Goal: Task Accomplishment & Management: Use online tool/utility

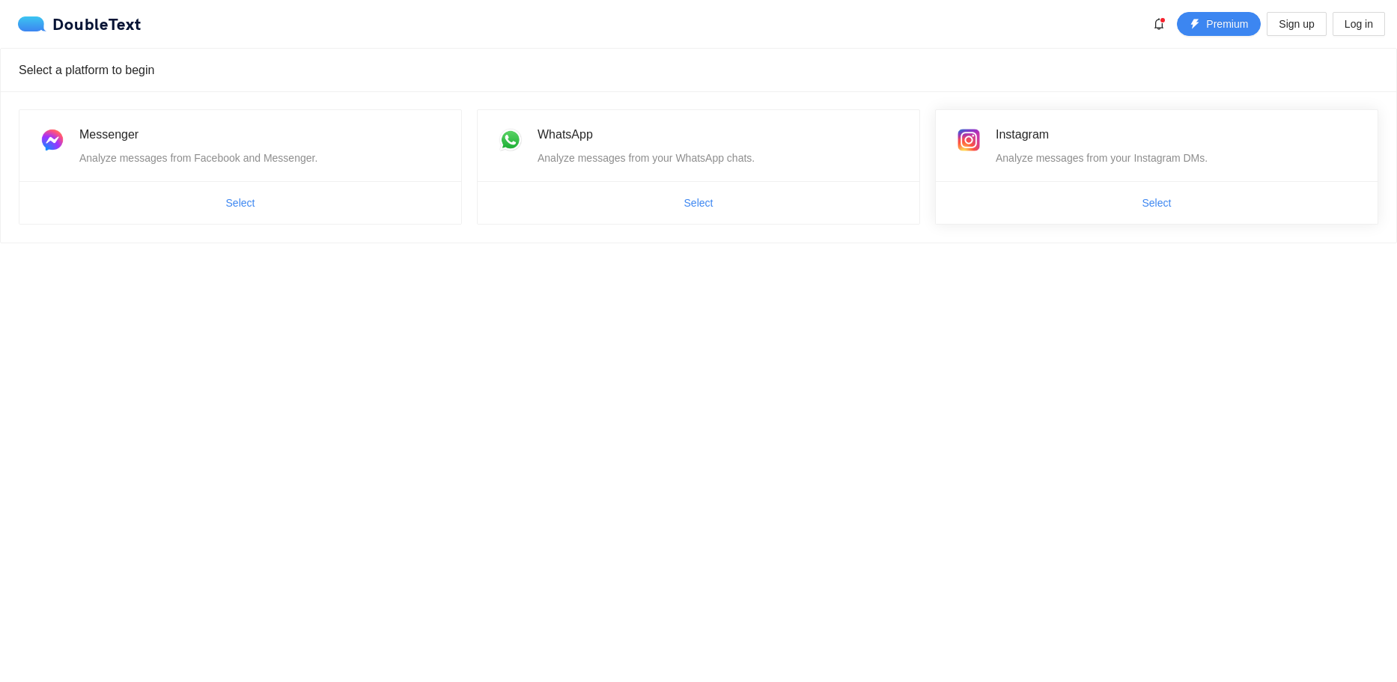
click at [1069, 198] on span "Select" at bounding box center [1157, 203] width 442 height 24
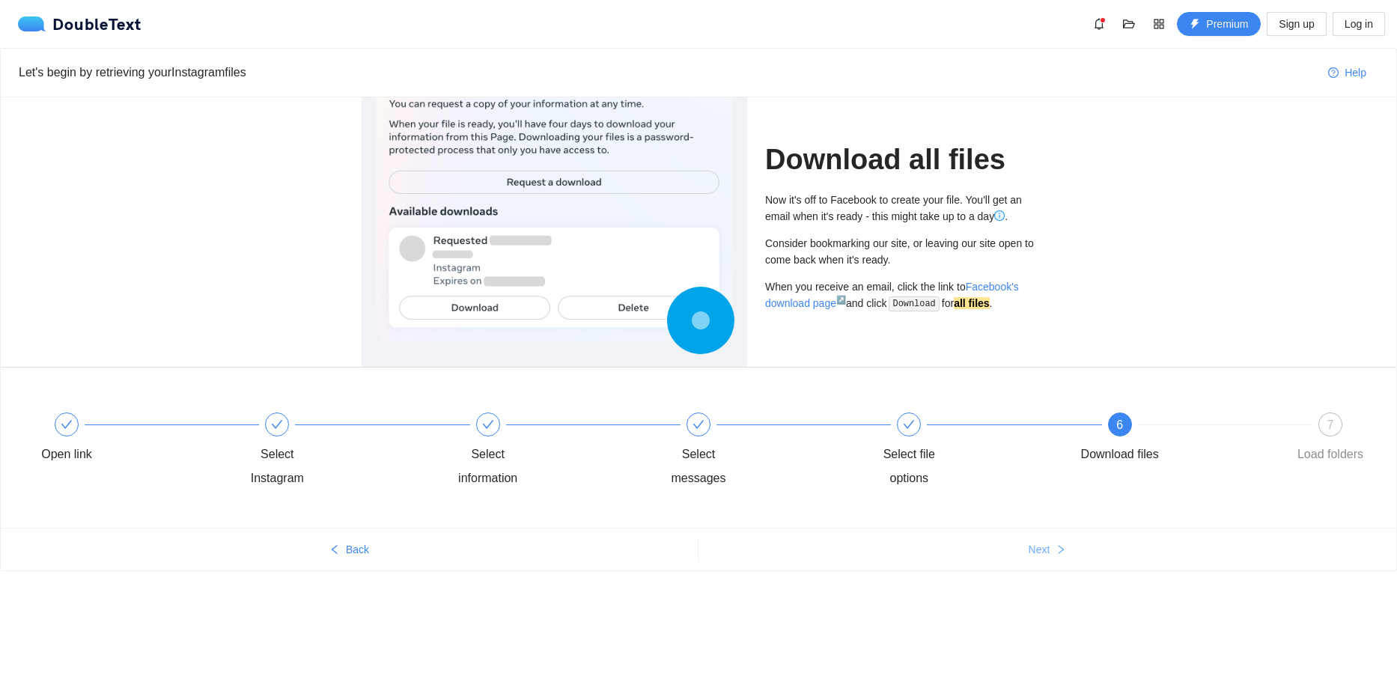
click at [1056, 543] on button "Next" at bounding box center [1048, 550] width 698 height 24
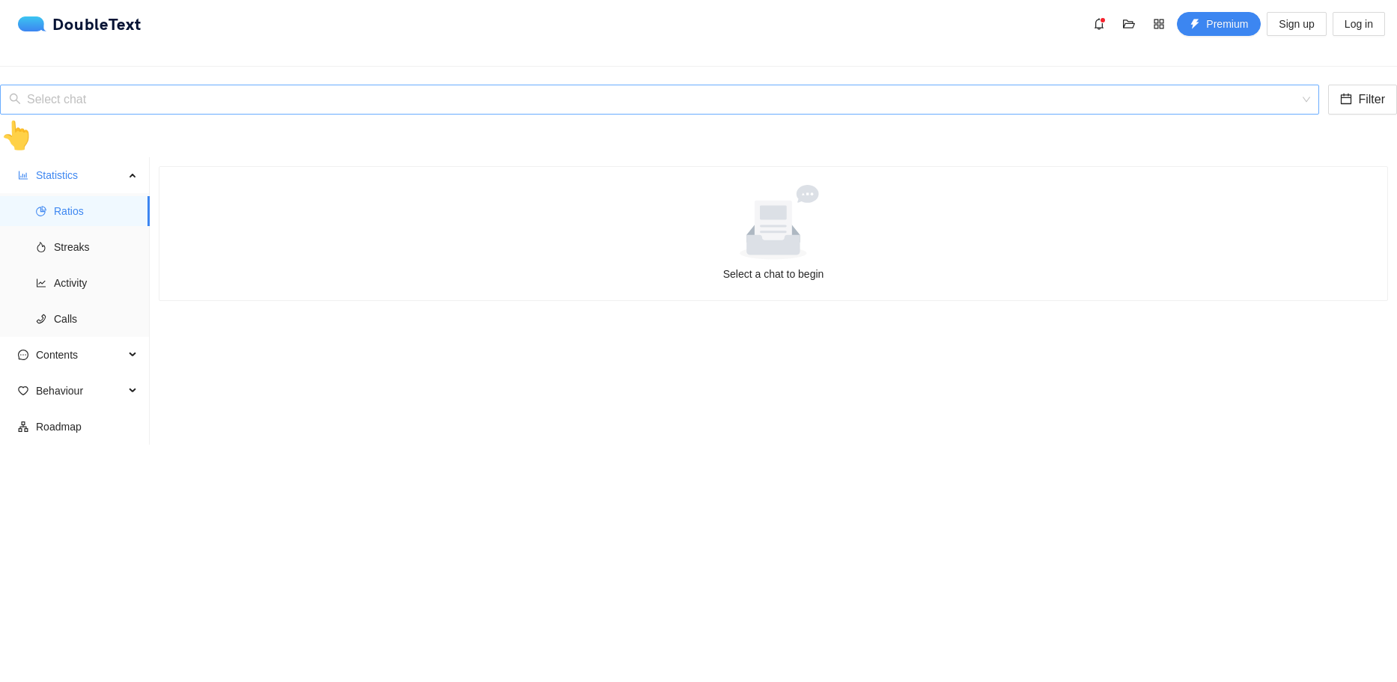
click at [514, 85] on input "search" at bounding box center [654, 99] width 1291 height 28
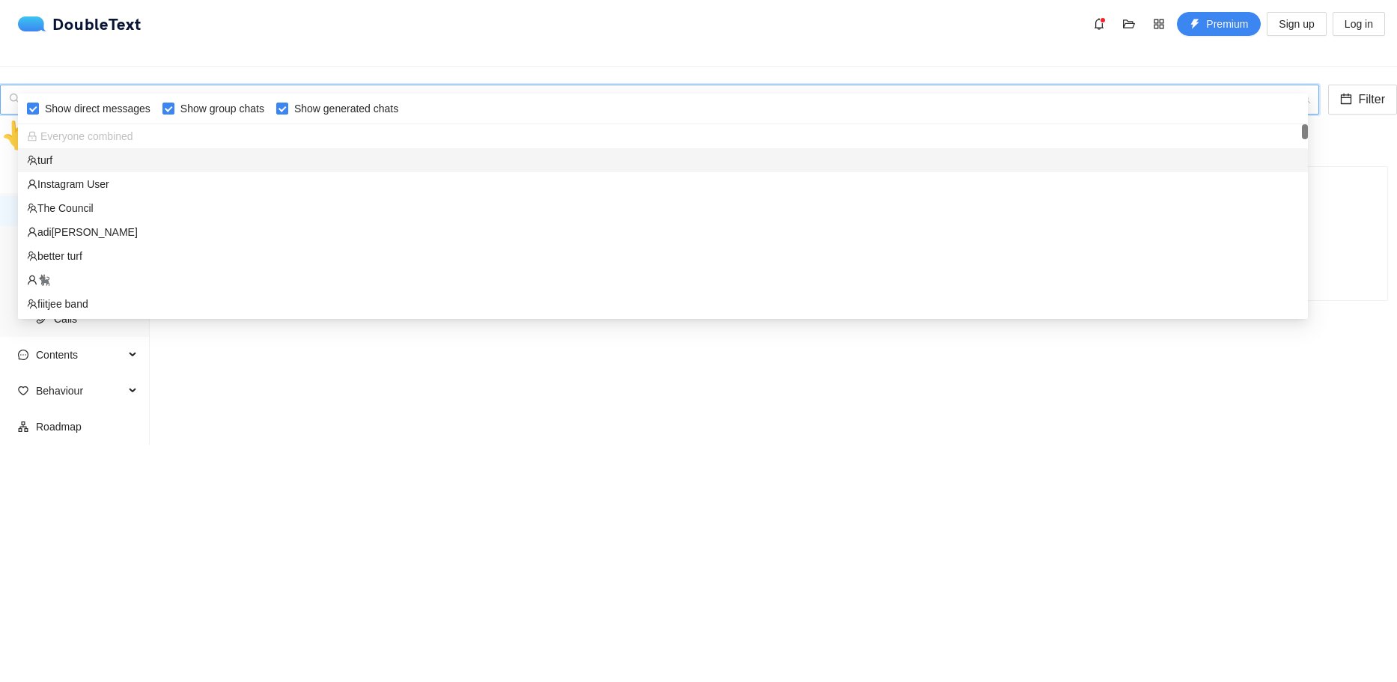
click at [514, 85] on input "search" at bounding box center [654, 99] width 1291 height 28
click at [220, 174] on div "Instagram User" at bounding box center [663, 184] width 1290 height 24
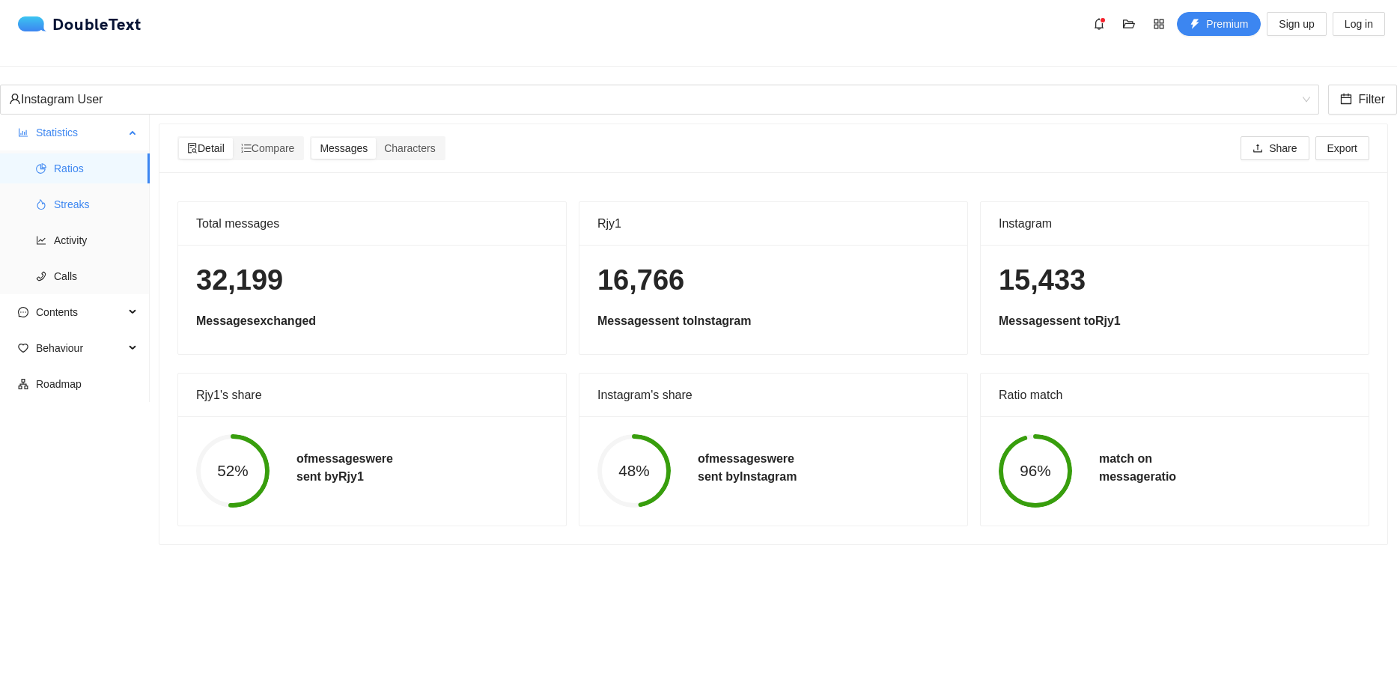
click at [137, 192] on span "Streaks" at bounding box center [96, 204] width 84 height 30
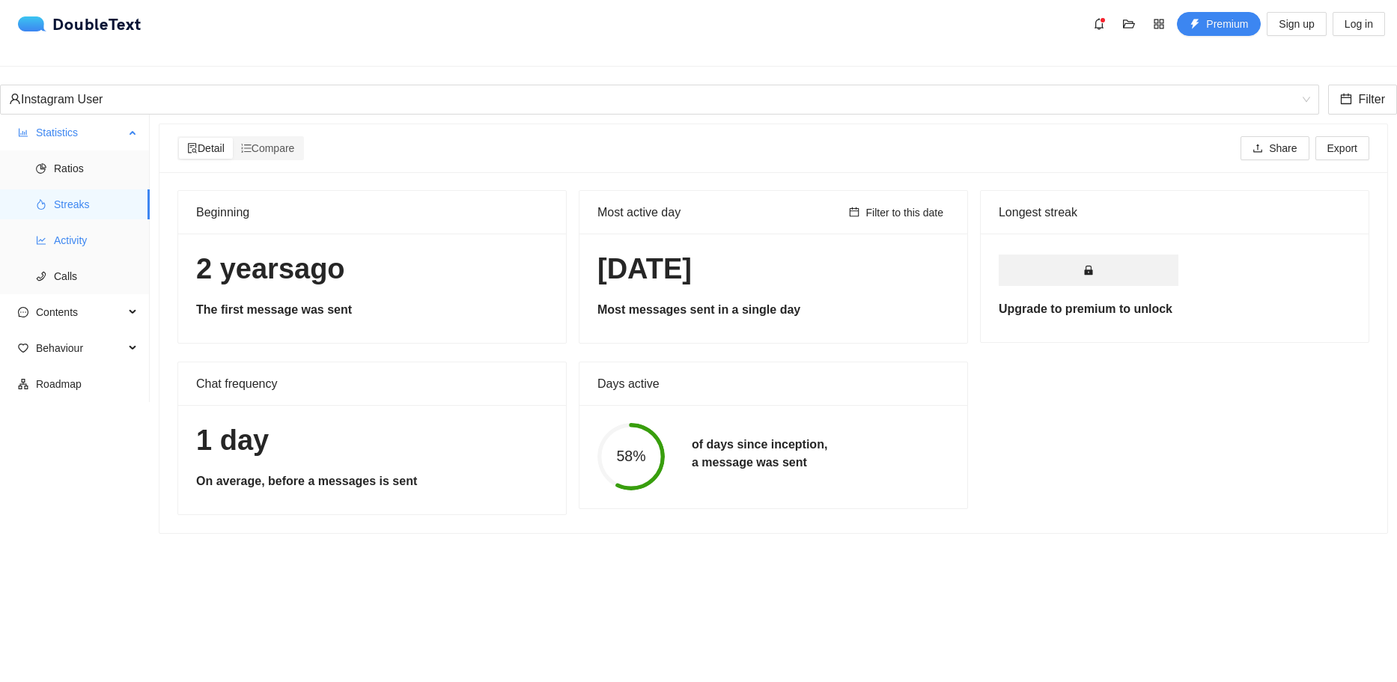
click at [103, 234] on span "Activity" at bounding box center [96, 240] width 84 height 30
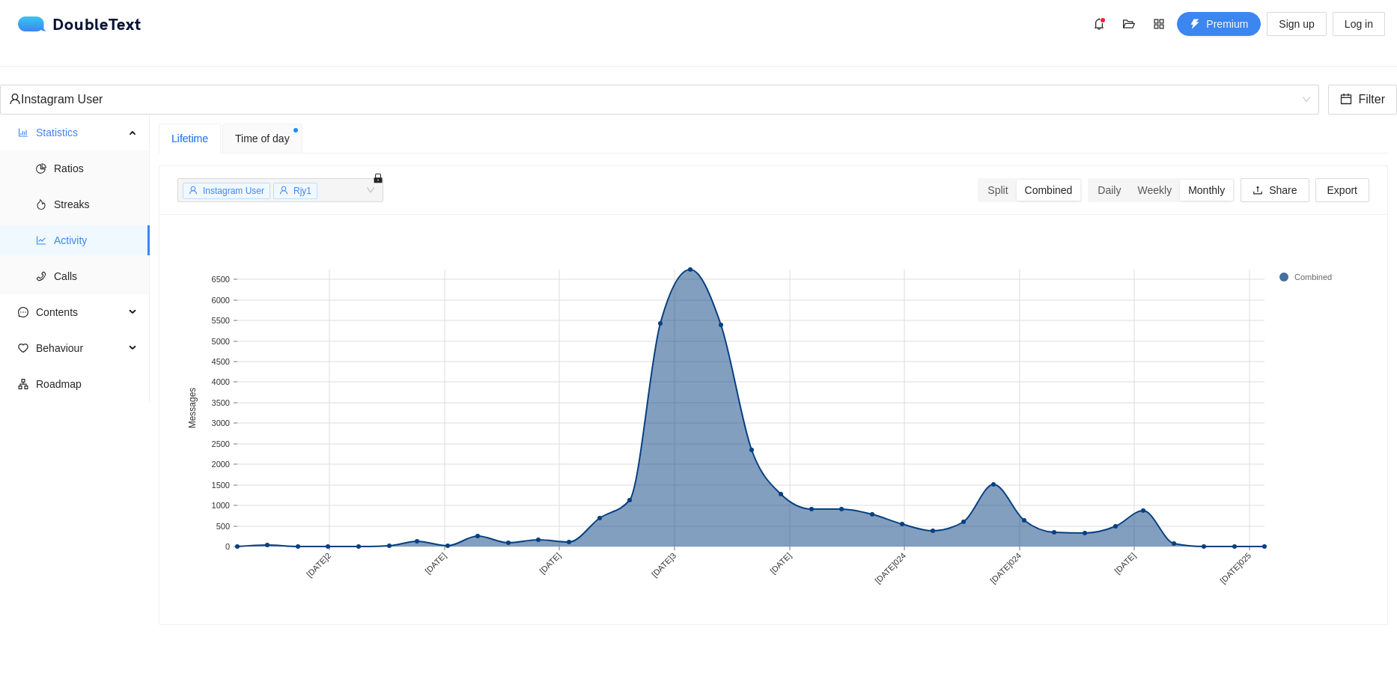
click at [278, 130] on span "Time of day" at bounding box center [262, 138] width 55 height 16
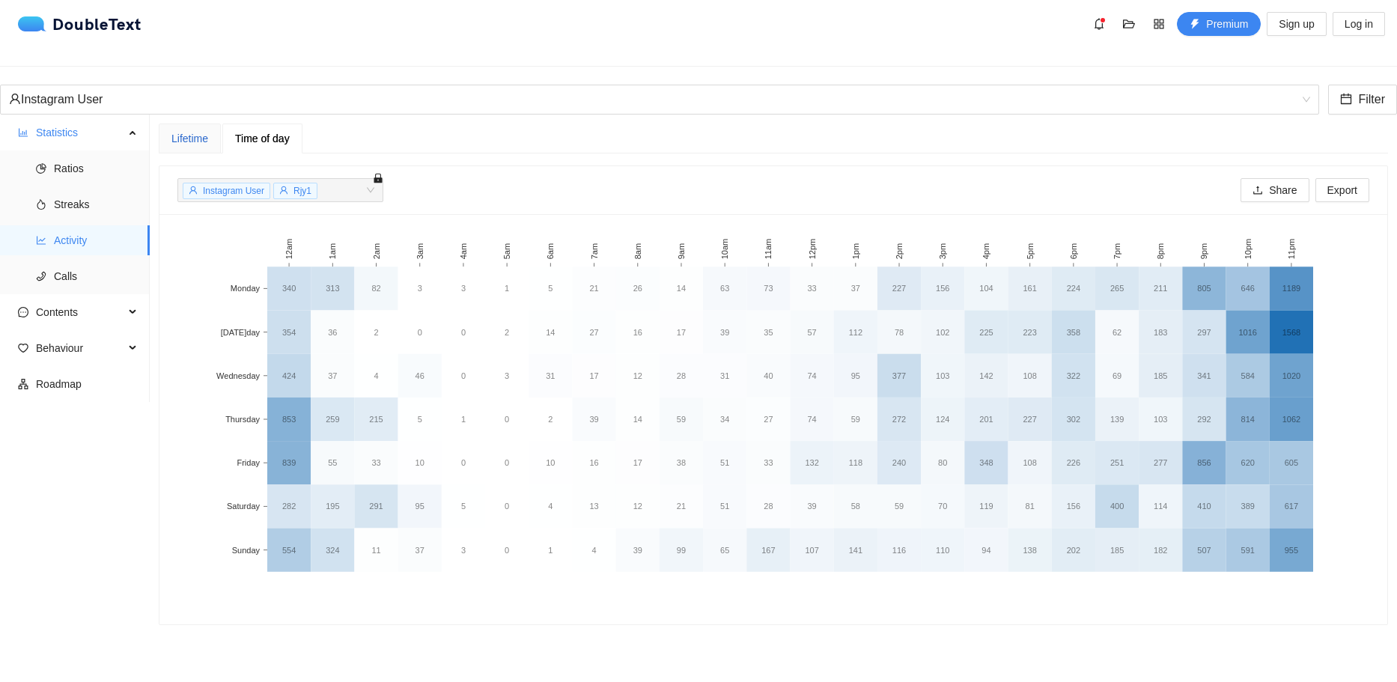
click at [186, 130] on div "Lifetime" at bounding box center [189, 138] width 37 height 16
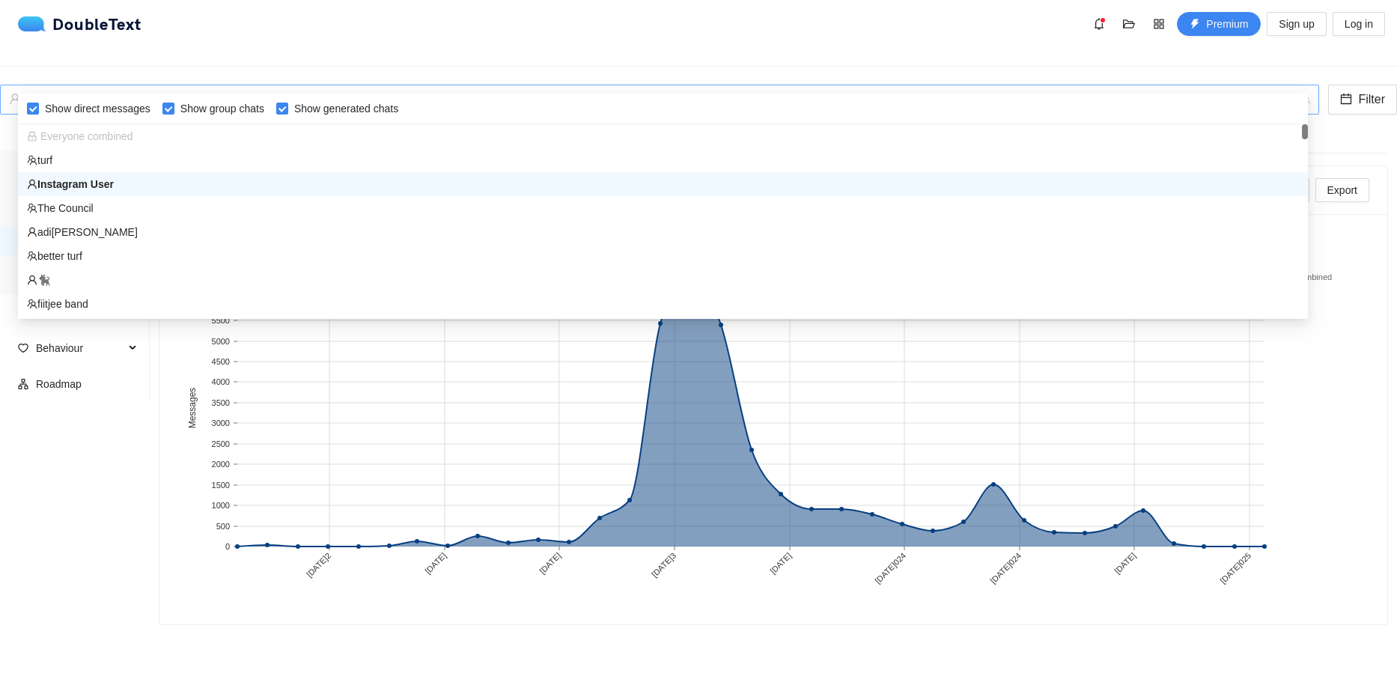
click at [104, 85] on div "Instagram User" at bounding box center [653, 99] width 1288 height 28
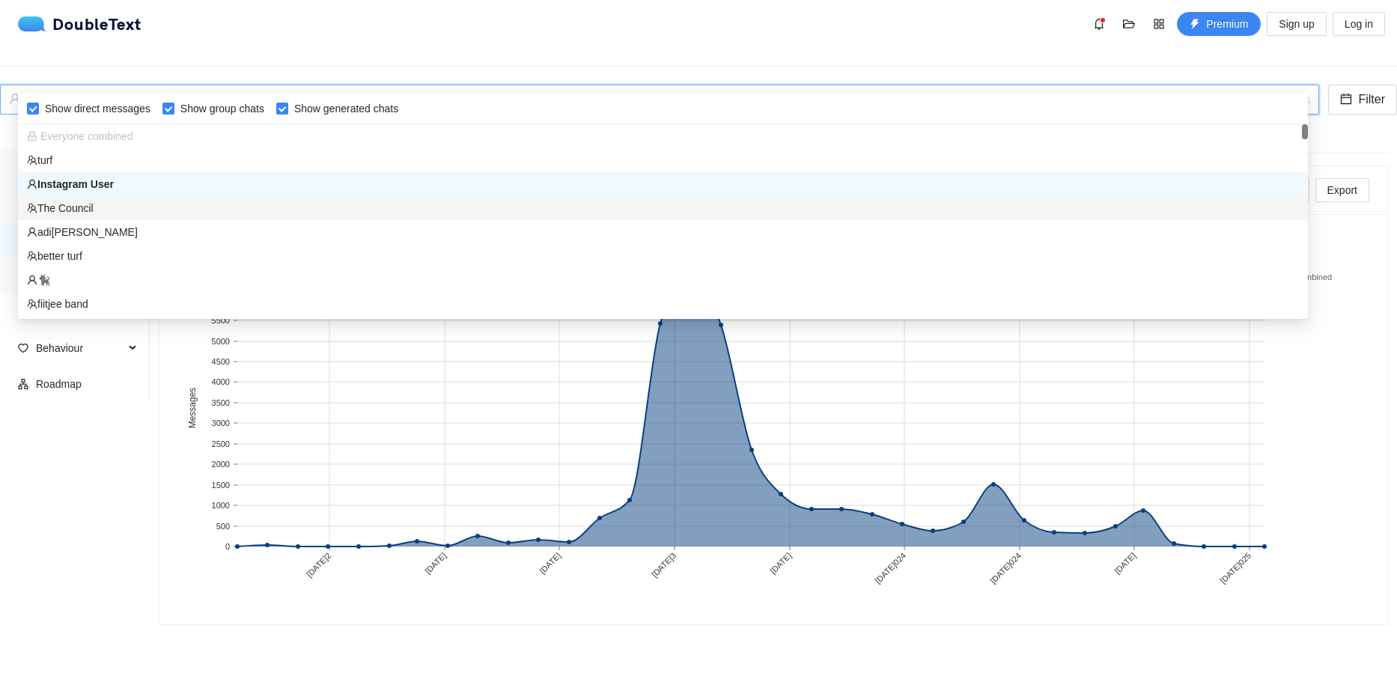
click at [79, 210] on div "The Council" at bounding box center [663, 208] width 1272 height 16
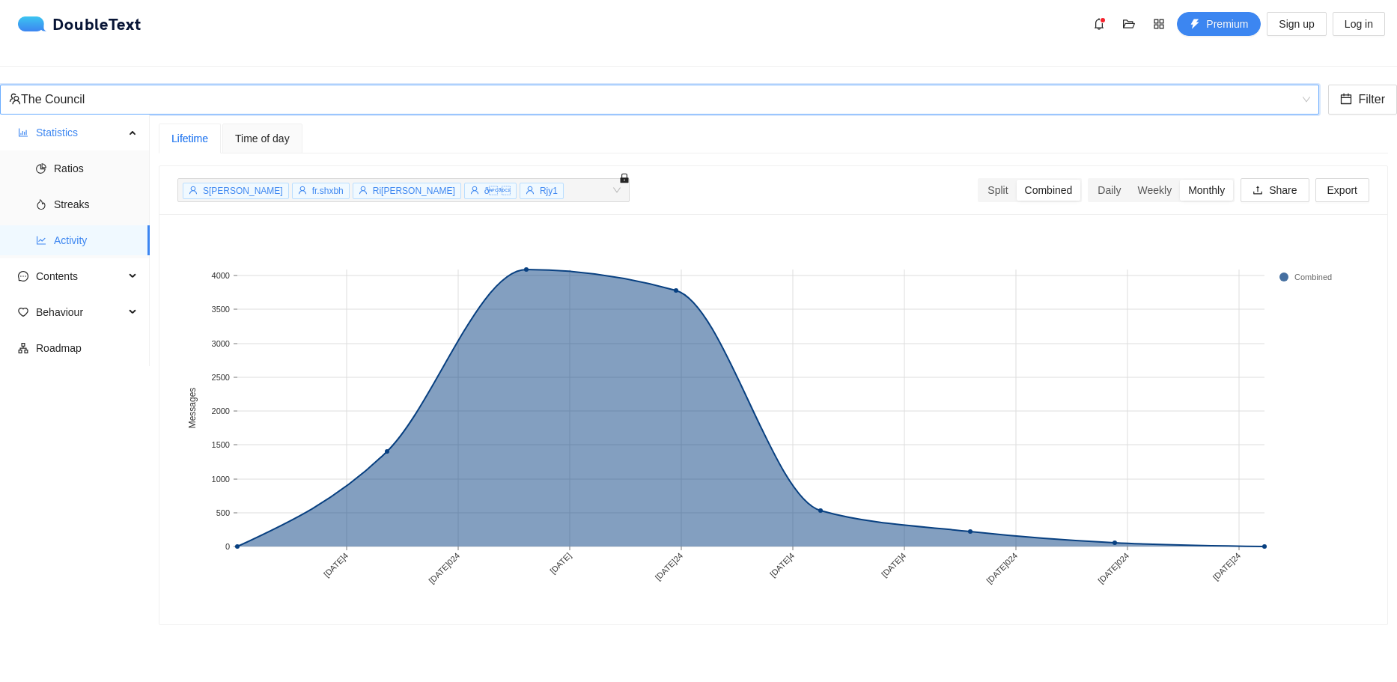
click at [202, 85] on div "The Council" at bounding box center [653, 99] width 1288 height 28
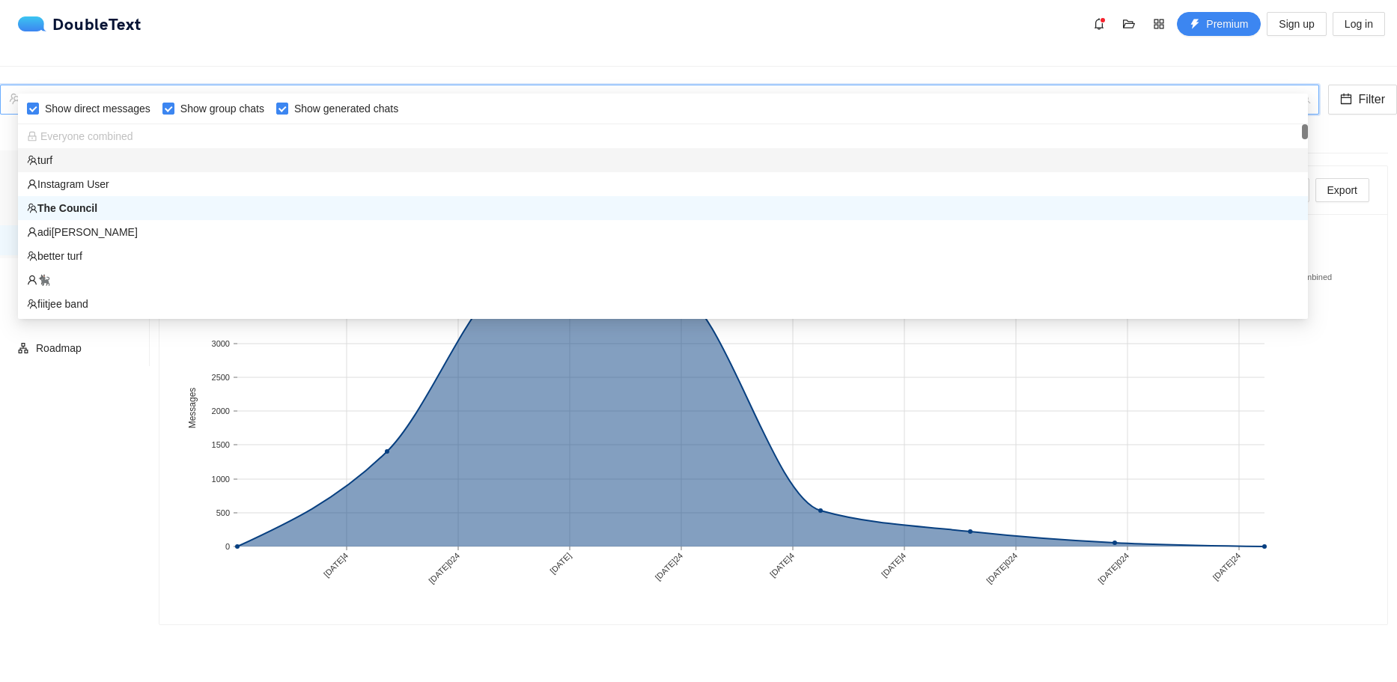
click at [132, 157] on div "turf" at bounding box center [663, 160] width 1272 height 16
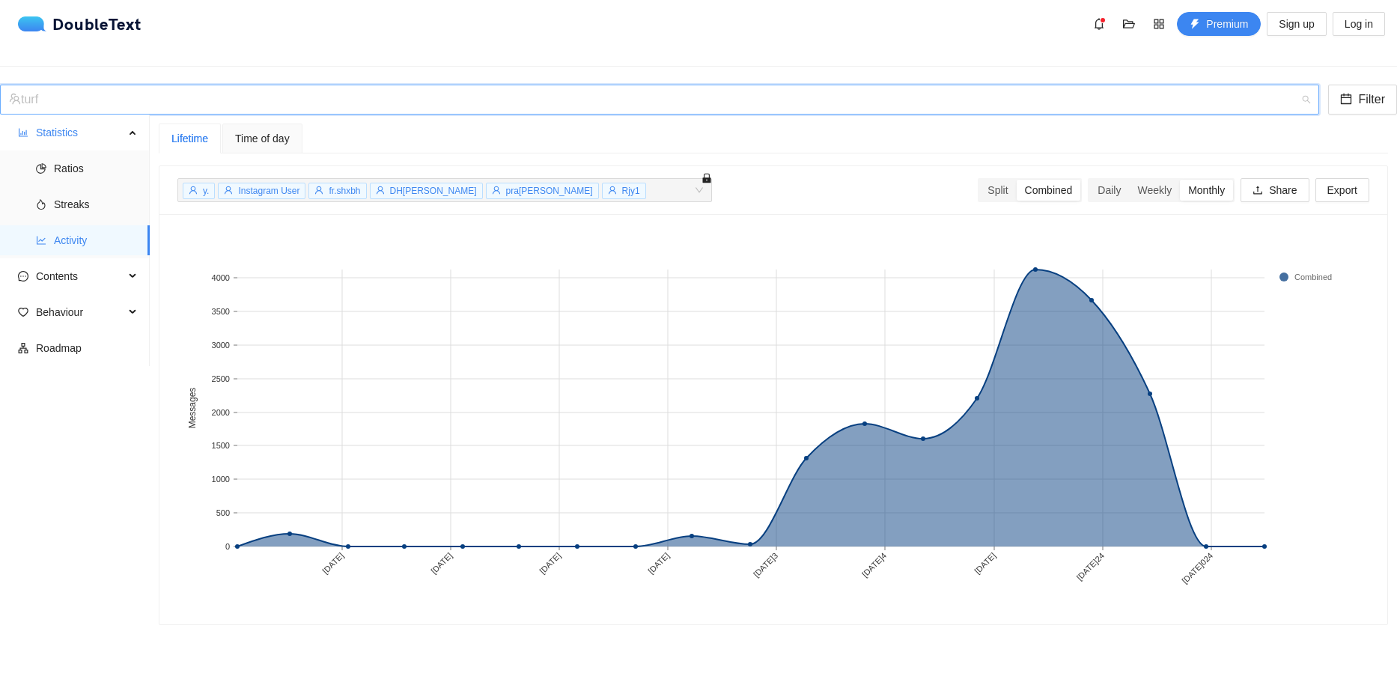
click at [210, 85] on div "turf" at bounding box center [653, 99] width 1288 height 28
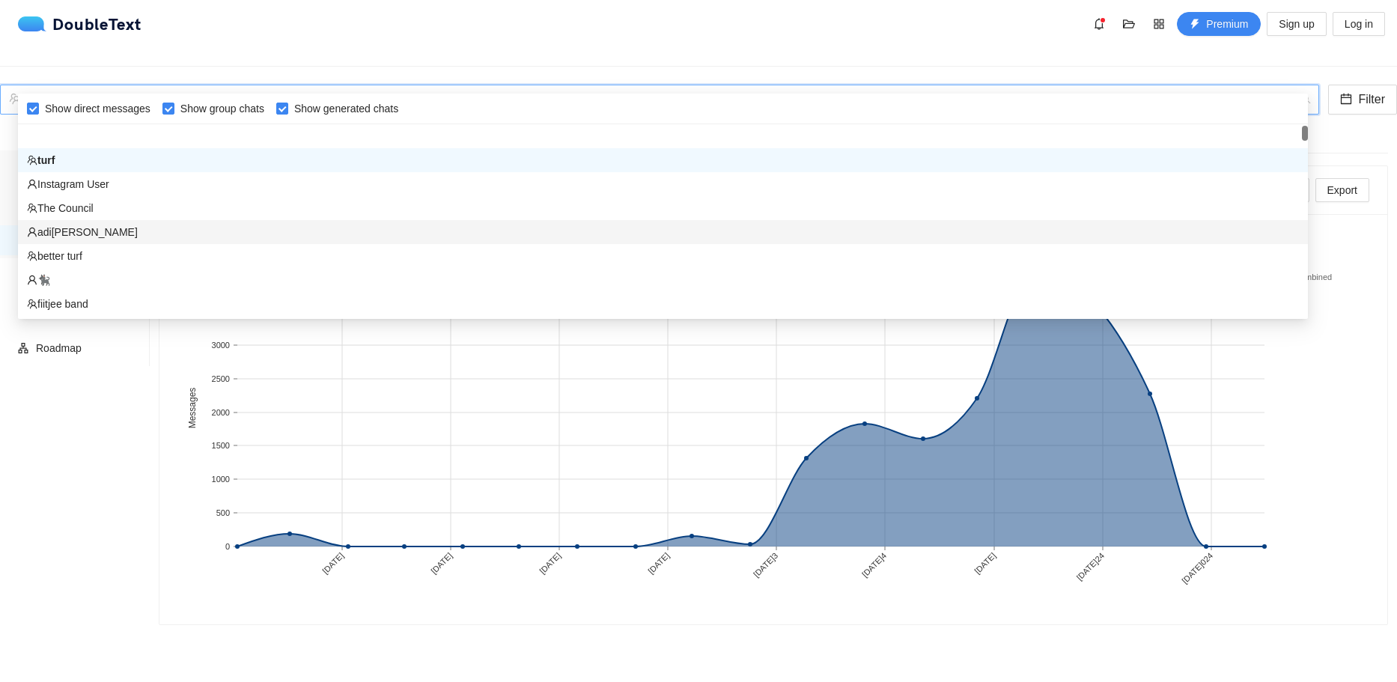
scroll to position [74, 0]
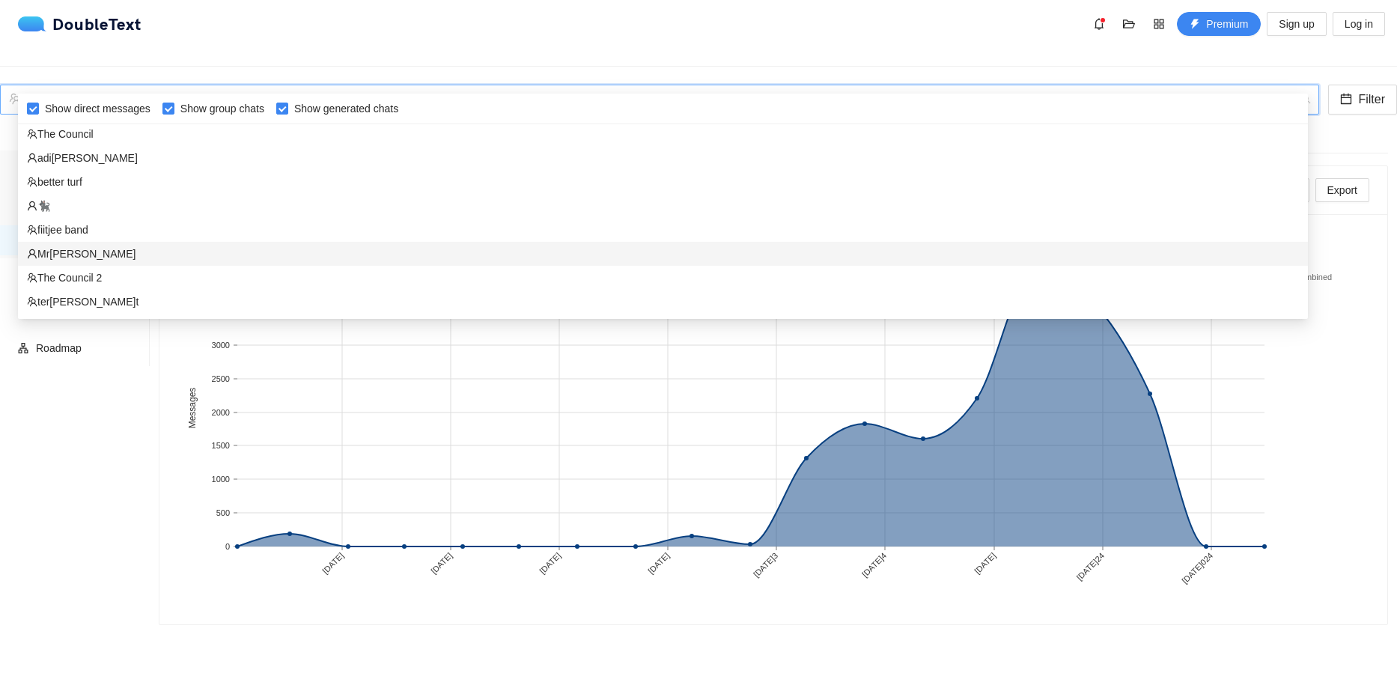
click at [135, 259] on div "Mr[PERSON_NAME]" at bounding box center [663, 254] width 1272 height 16
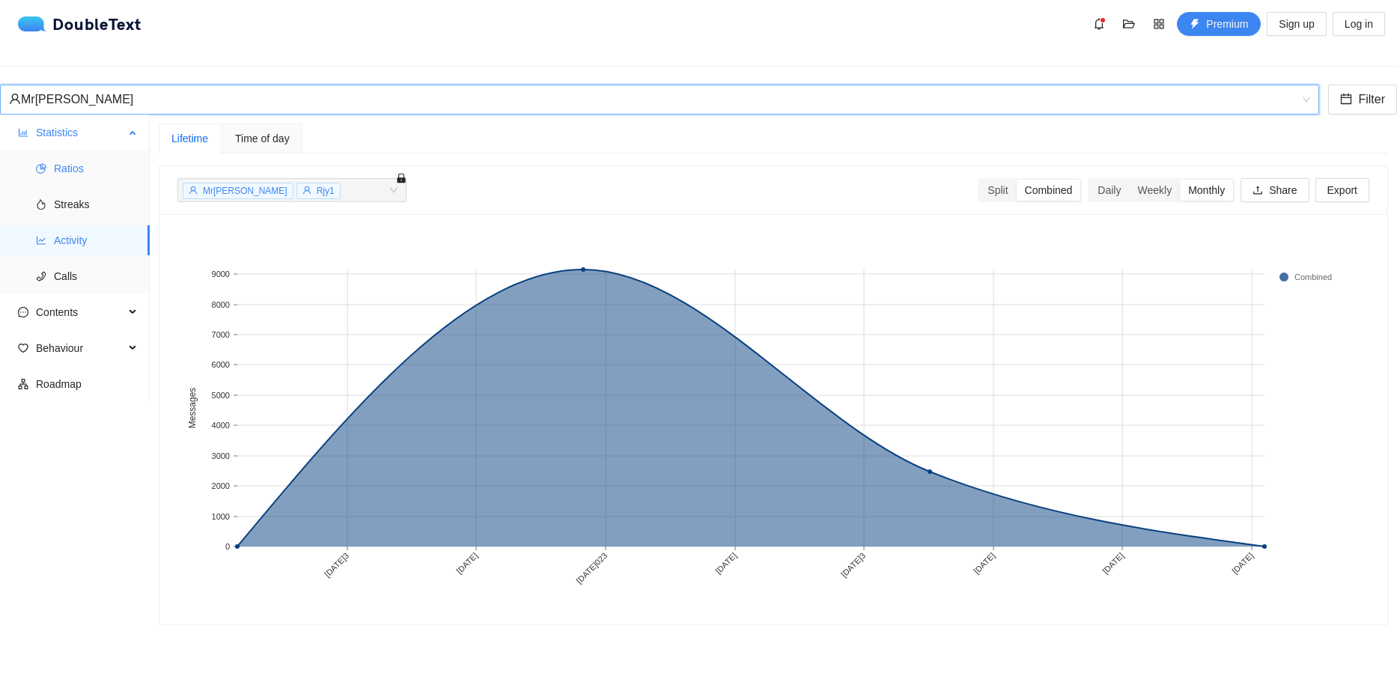
click at [84, 157] on span "Ratios" at bounding box center [96, 168] width 84 height 30
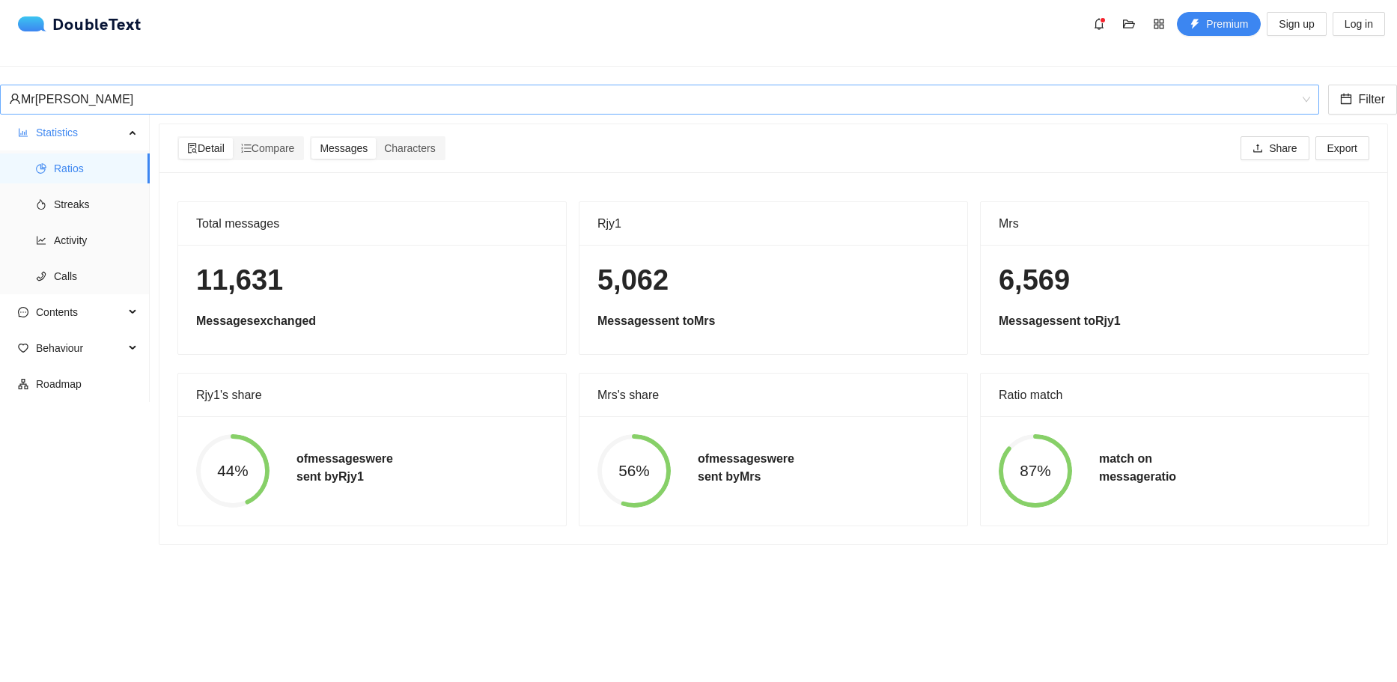
click at [107, 85] on div "Mr[PERSON_NAME]" at bounding box center [653, 99] width 1288 height 28
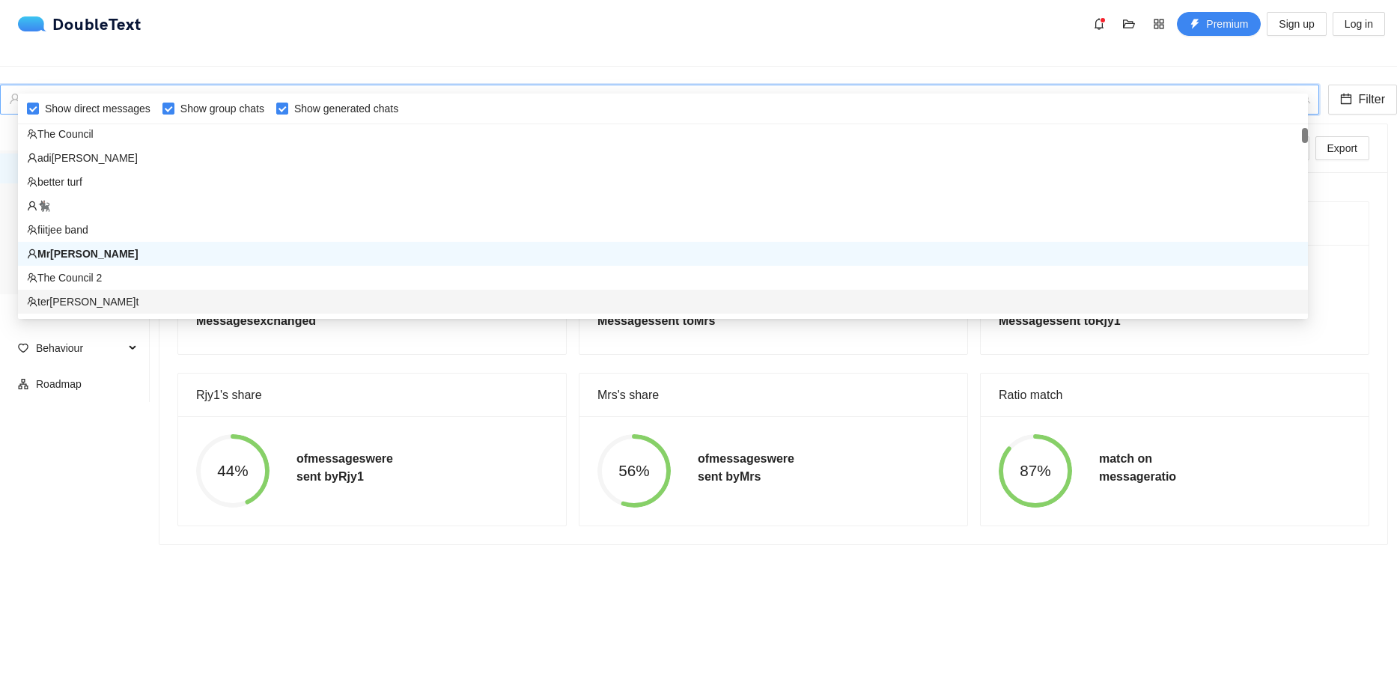
click at [107, 308] on div "ter[PERSON_NAME]t" at bounding box center [663, 301] width 1272 height 16
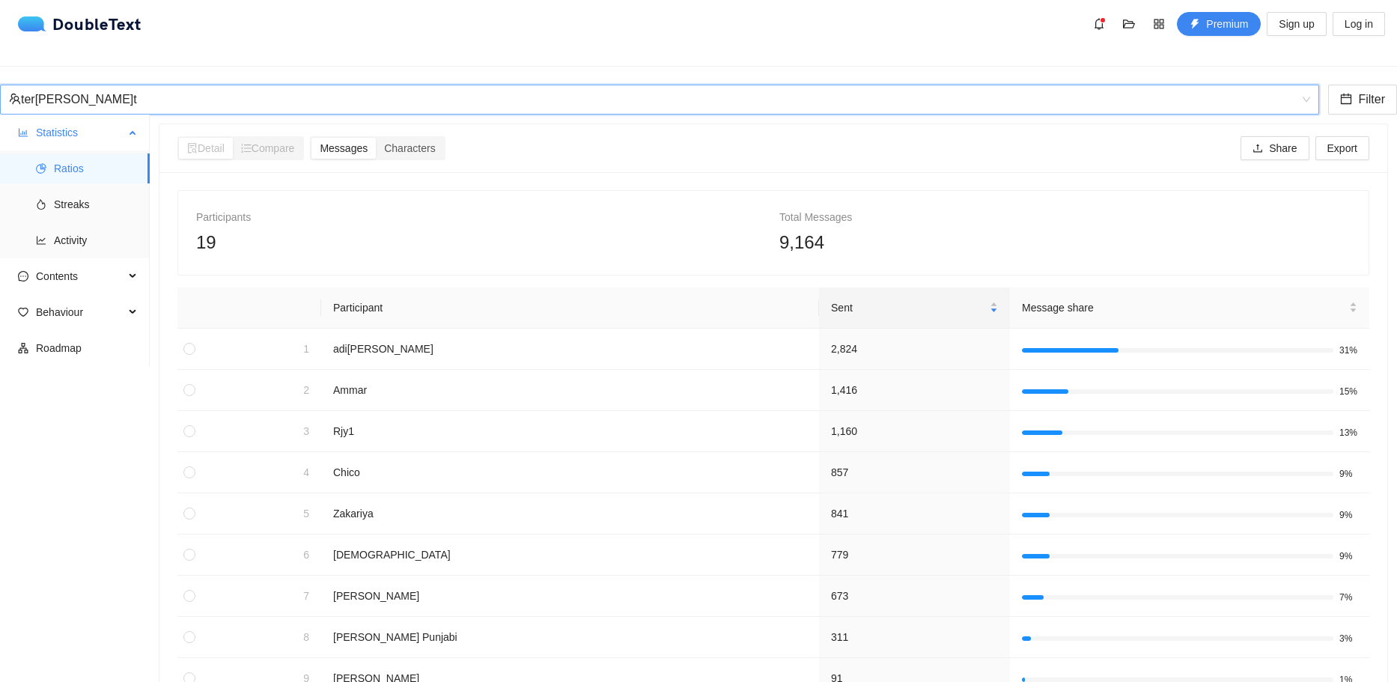
click at [109, 153] on span "Ratios" at bounding box center [96, 168] width 84 height 30
click at [82, 189] on span "Streaks" at bounding box center [96, 204] width 84 height 30
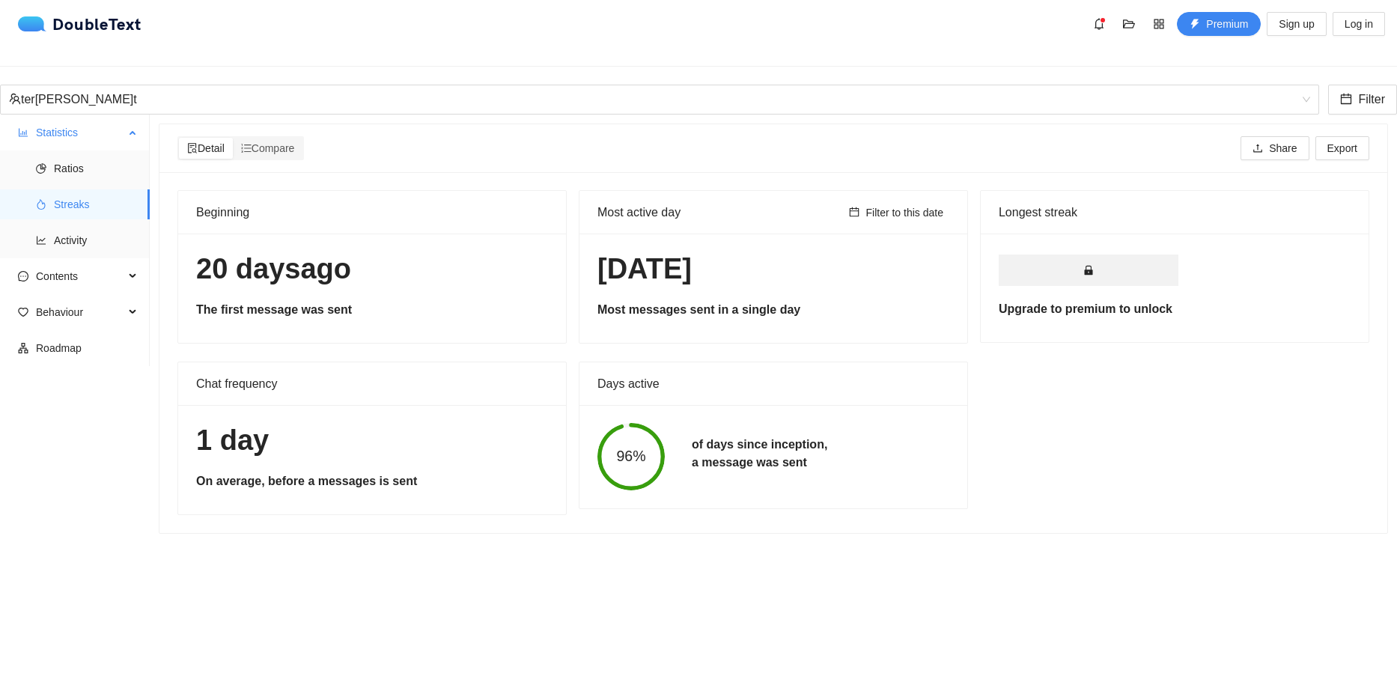
click at [72, 118] on span "Statistics" at bounding box center [80, 133] width 88 height 30
click at [64, 161] on span "Ratios" at bounding box center [96, 168] width 84 height 30
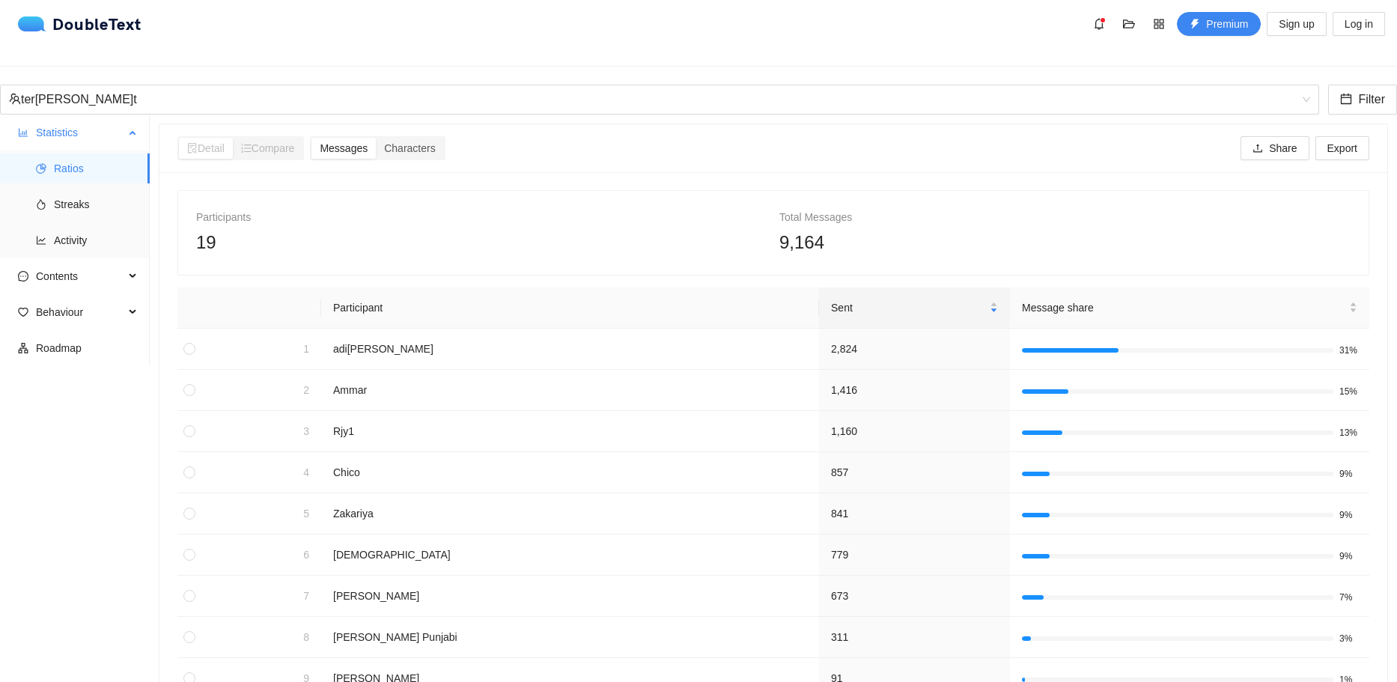
click at [88, 207] on ul "Ratios Streaks Activity" at bounding box center [74, 204] width 149 height 108
click at [85, 232] on span "Activity" at bounding box center [96, 240] width 84 height 30
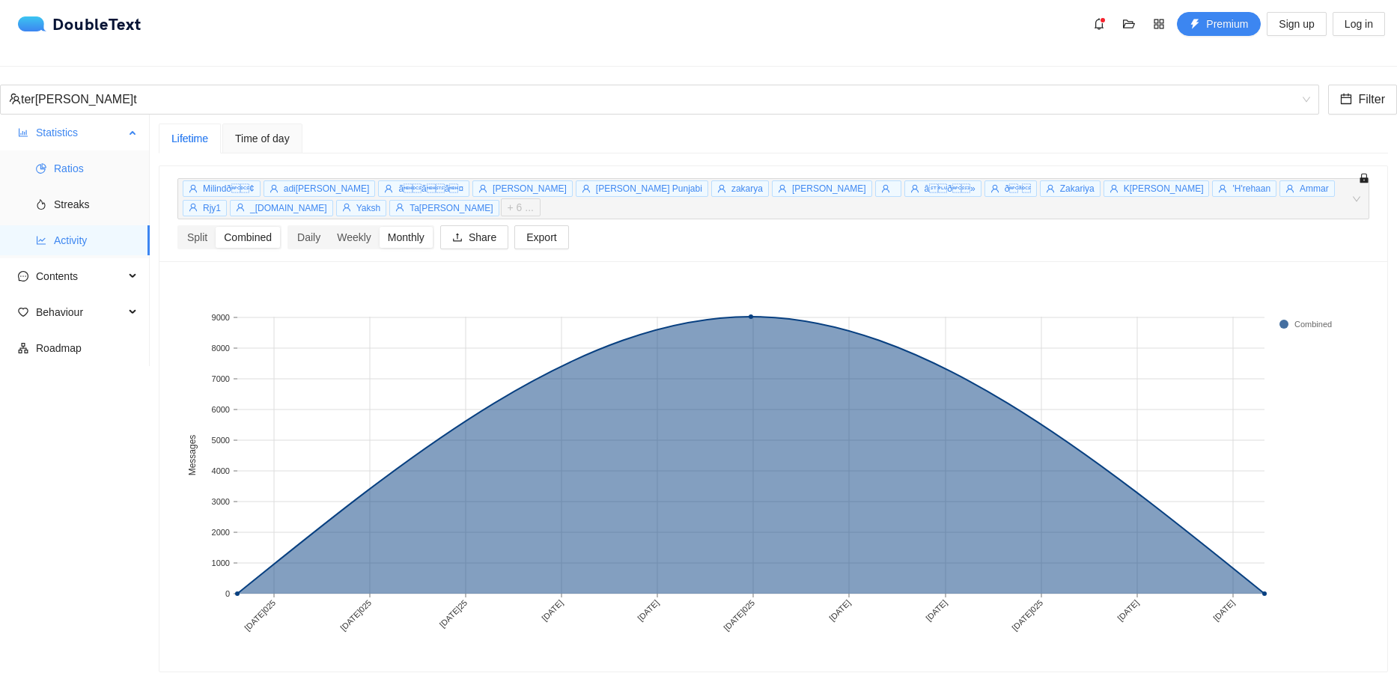
click at [101, 155] on span "Ratios" at bounding box center [96, 168] width 84 height 30
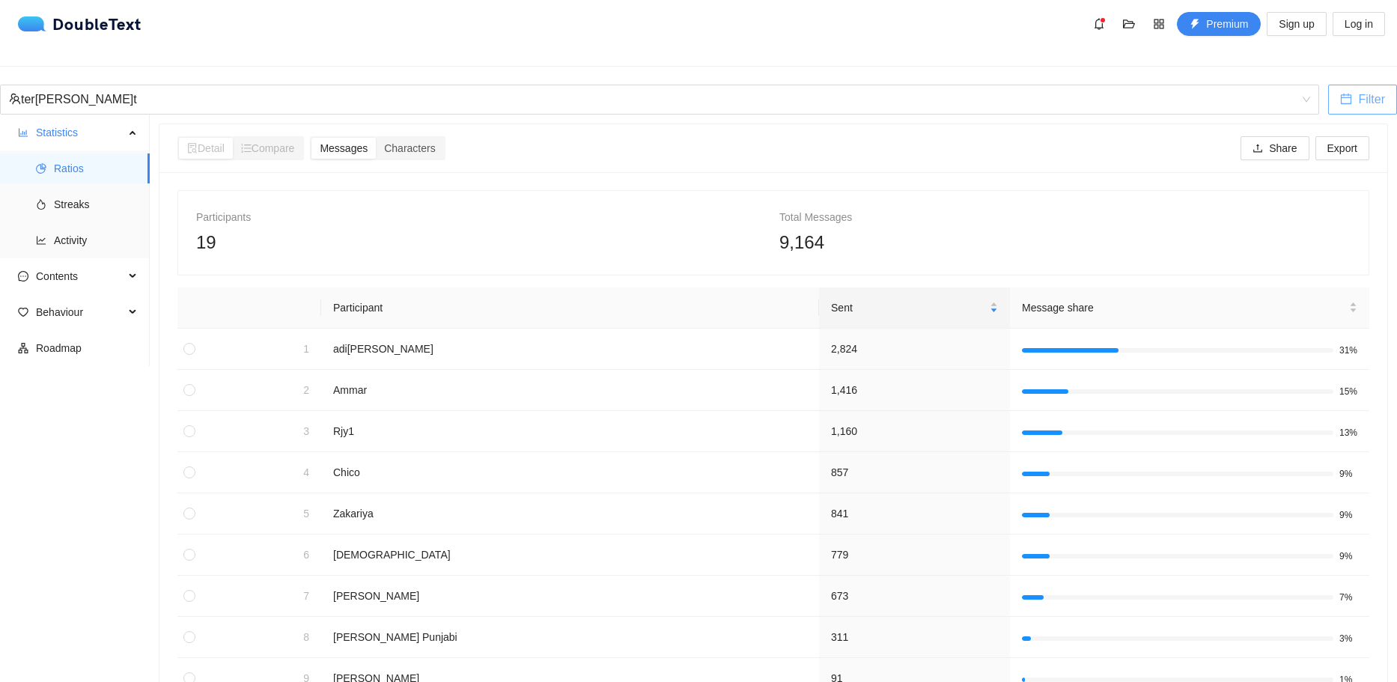
click at [1340, 93] on span "calendar" at bounding box center [1346, 100] width 12 height 14
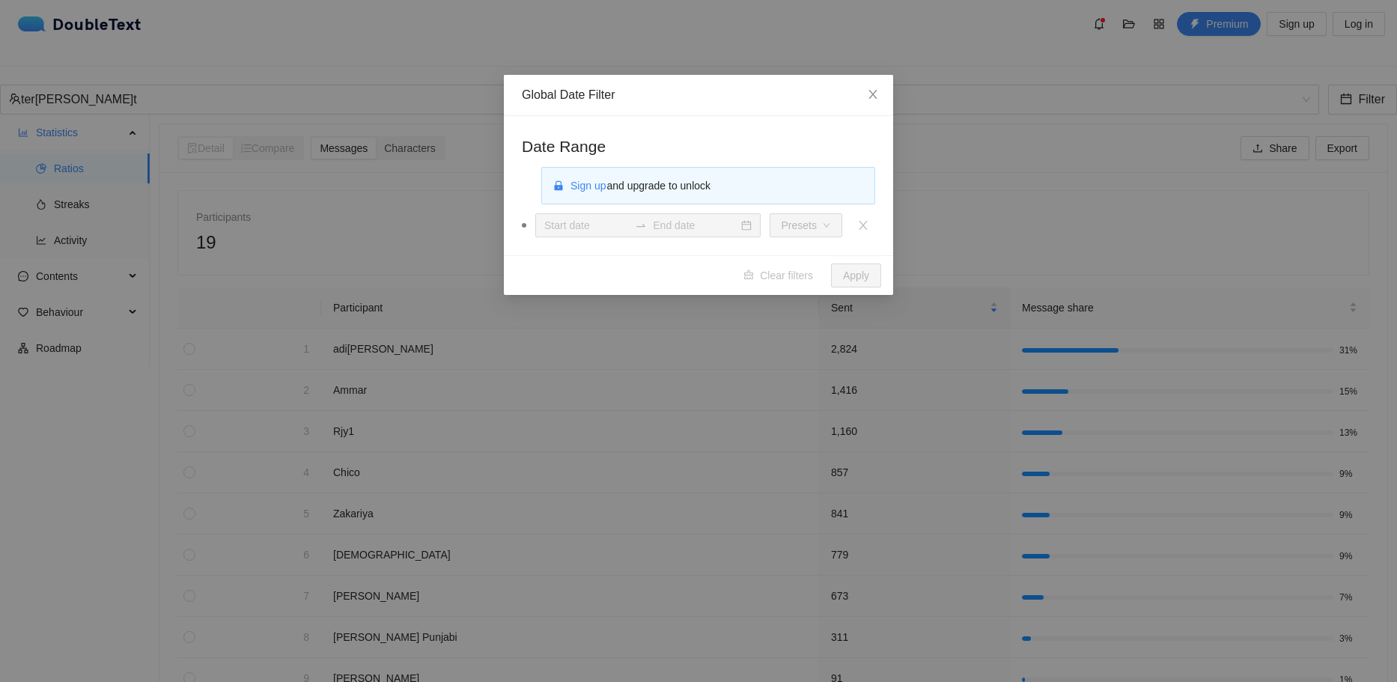
click at [969, 147] on div "Global Date Filter Date Range Sign up and upgrade to unlock Presets Clear filte…" at bounding box center [698, 341] width 1397 height 682
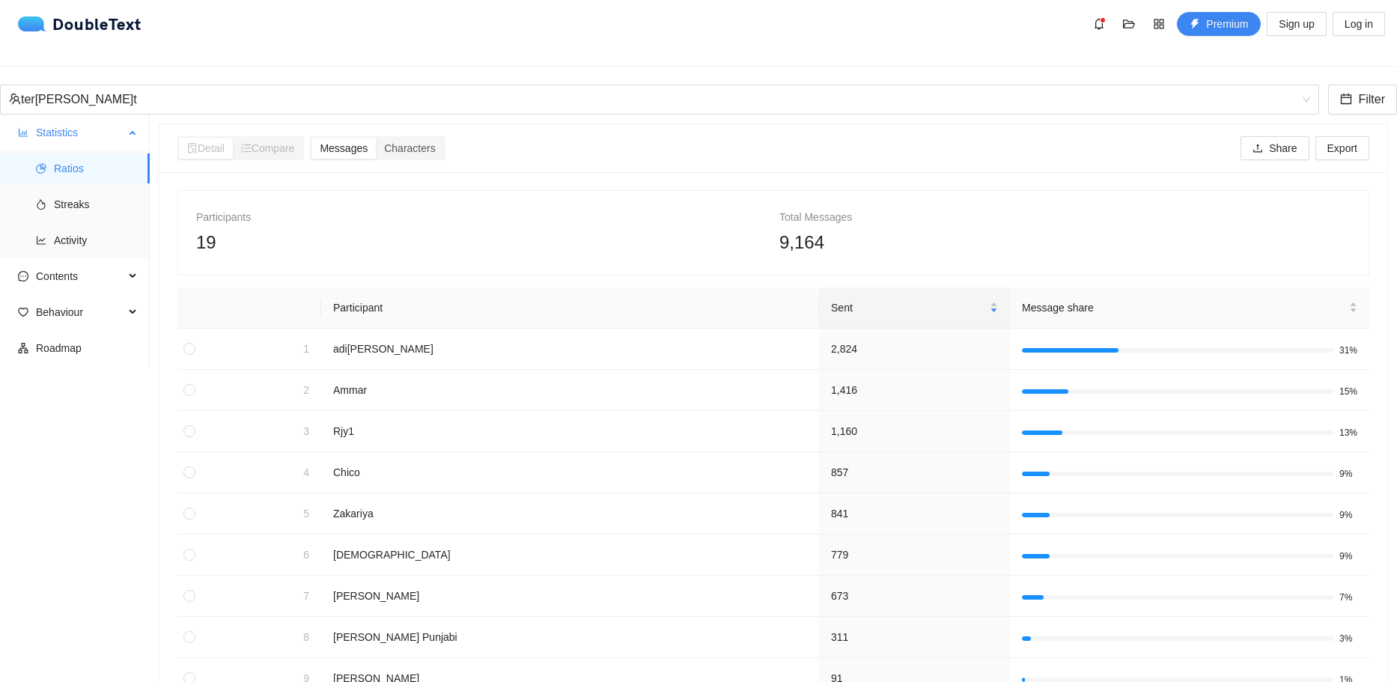
click at [70, 162] on span "Ratios" at bounding box center [96, 168] width 84 height 30
click at [118, 85] on div "ter[PERSON_NAME]t" at bounding box center [653, 99] width 1288 height 28
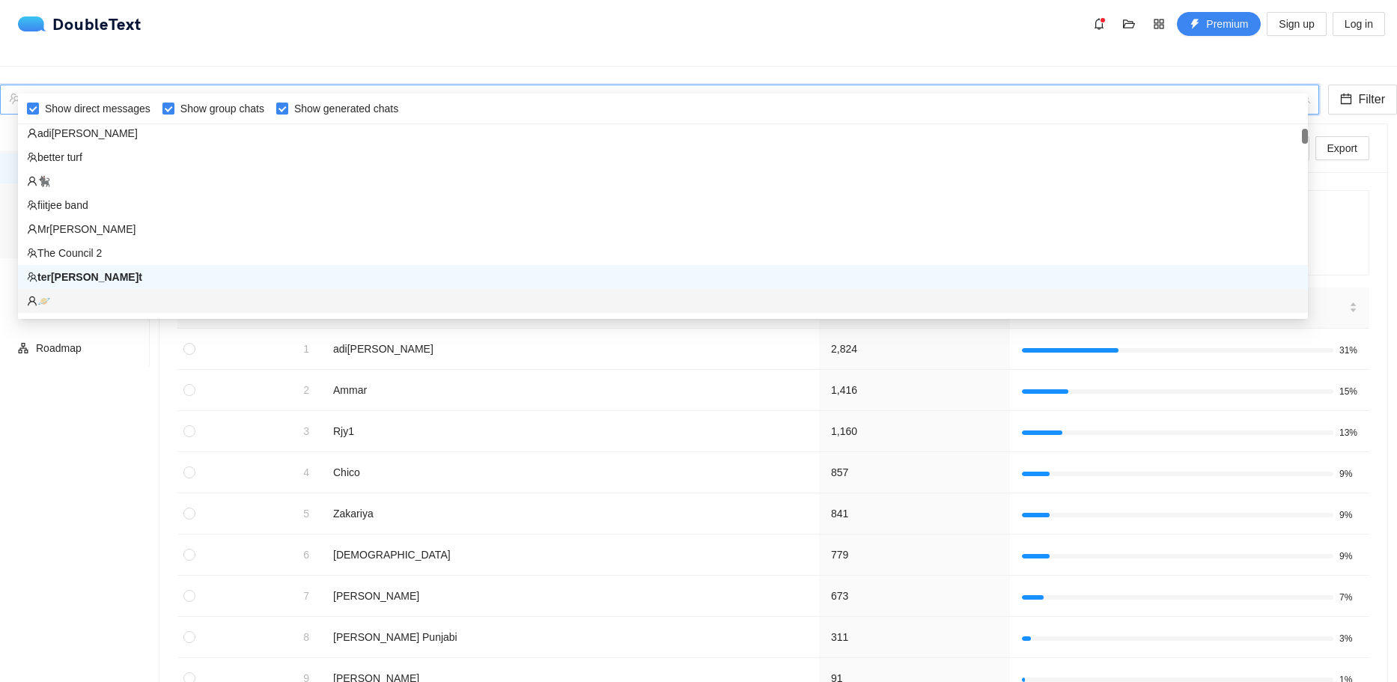
scroll to position [173, 0]
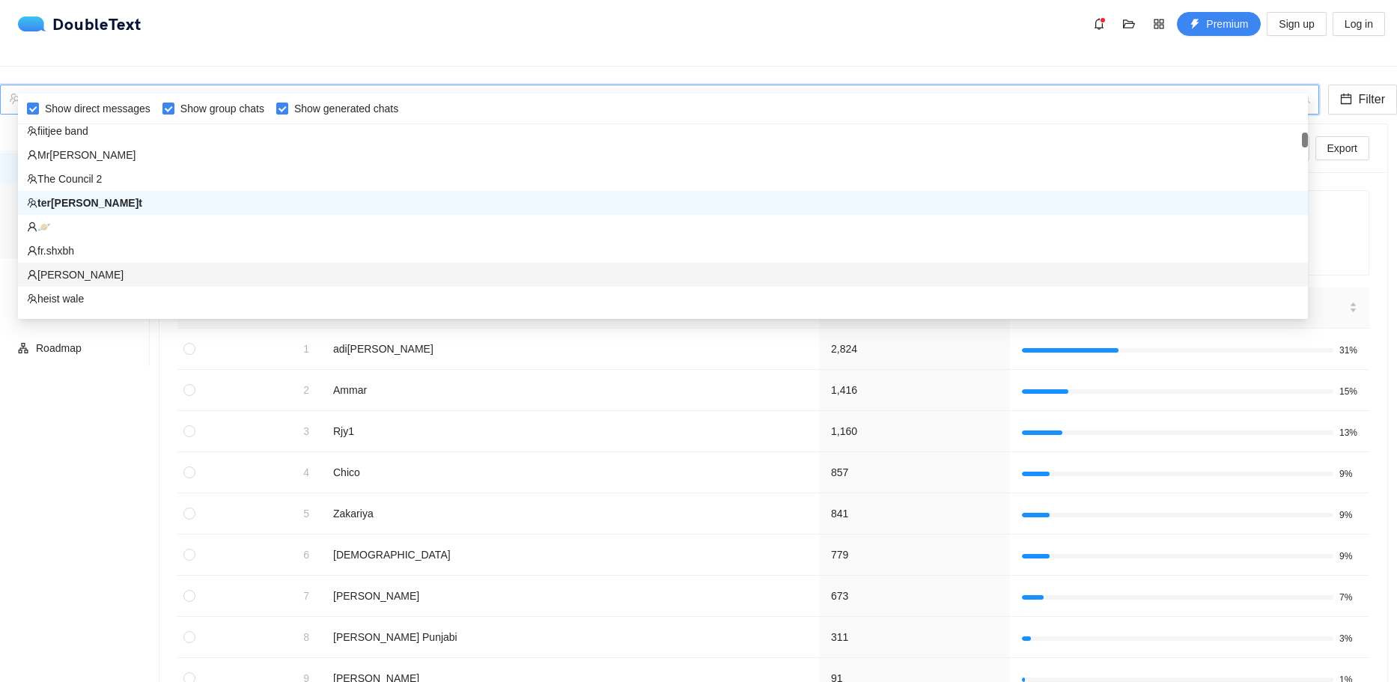
click at [103, 272] on div "[PERSON_NAME]" at bounding box center [663, 275] width 1272 height 16
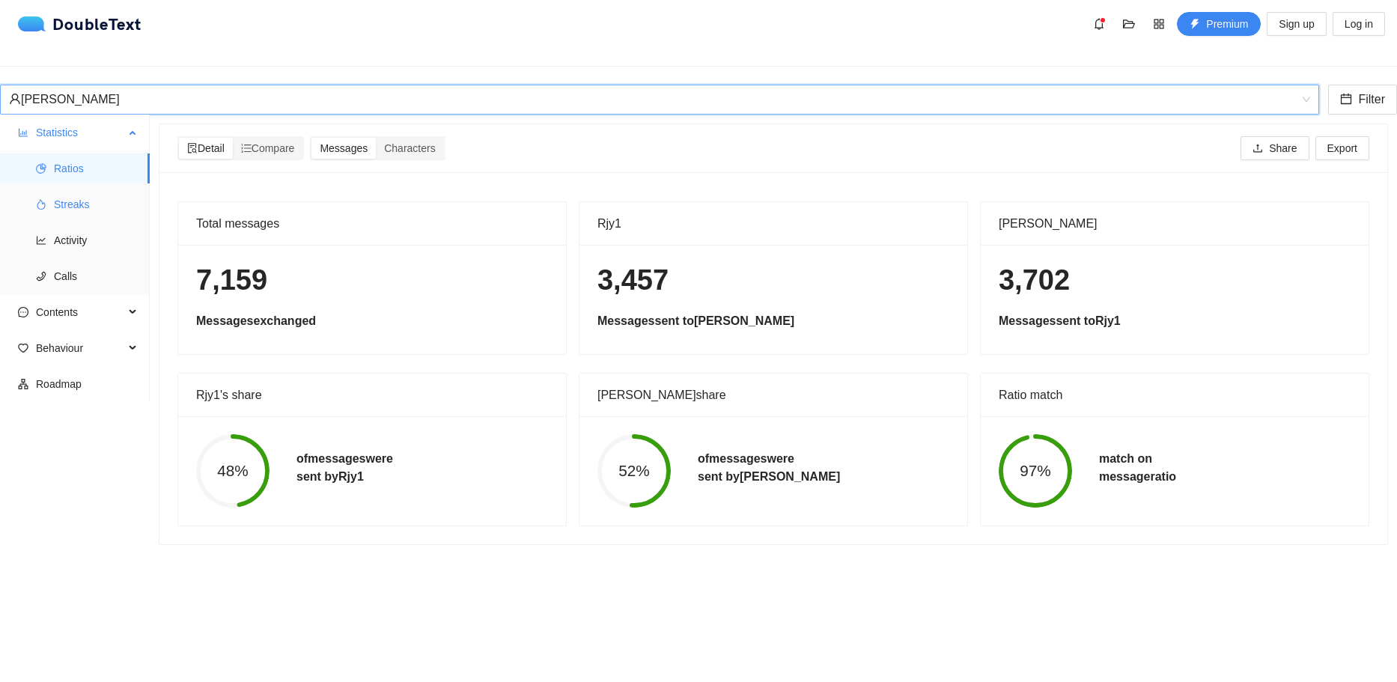
click at [67, 191] on span "Streaks" at bounding box center [96, 204] width 84 height 30
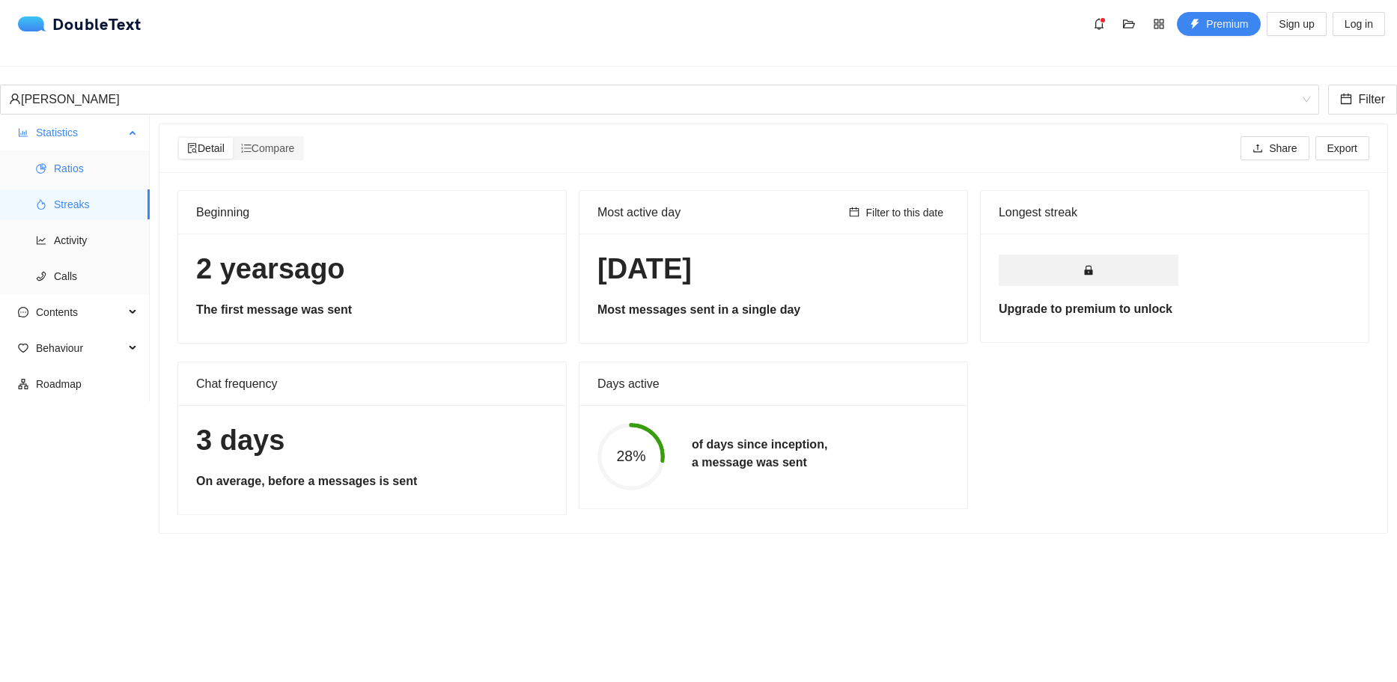
click at [75, 158] on span "Ratios" at bounding box center [96, 168] width 84 height 30
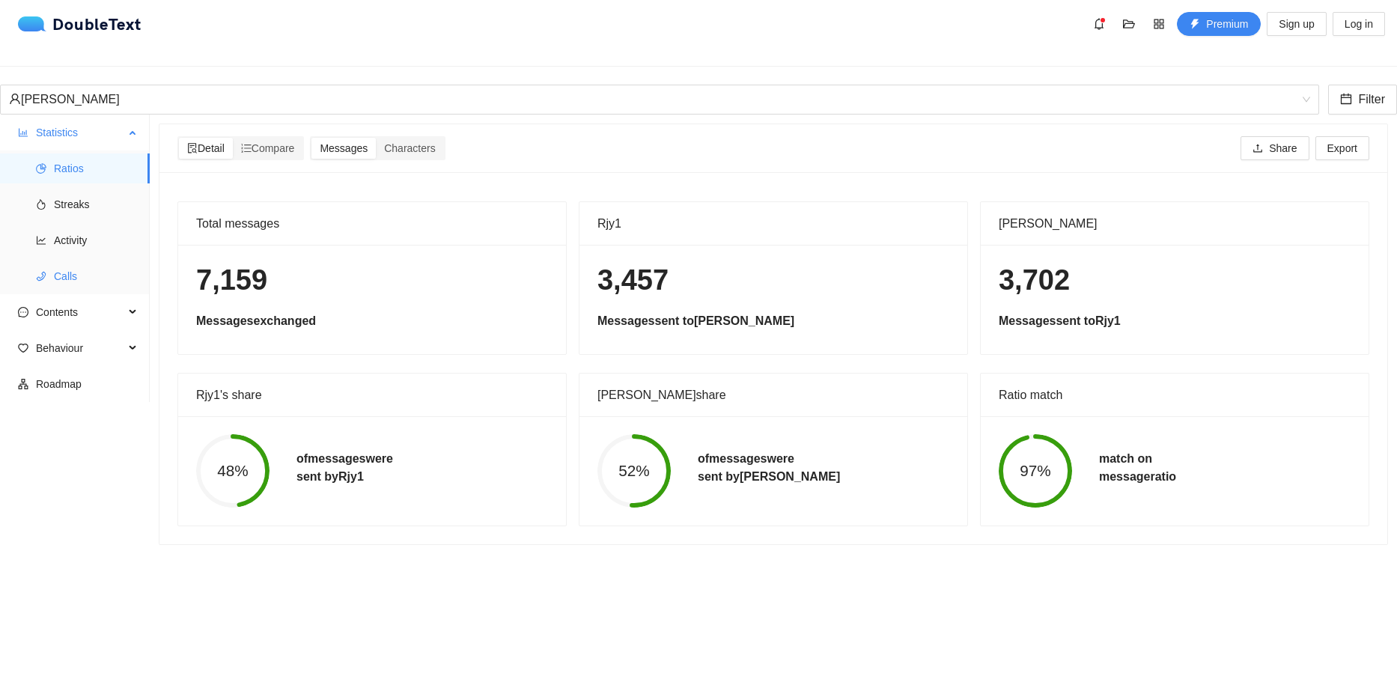
click at [88, 273] on span "Calls" at bounding box center [96, 276] width 84 height 30
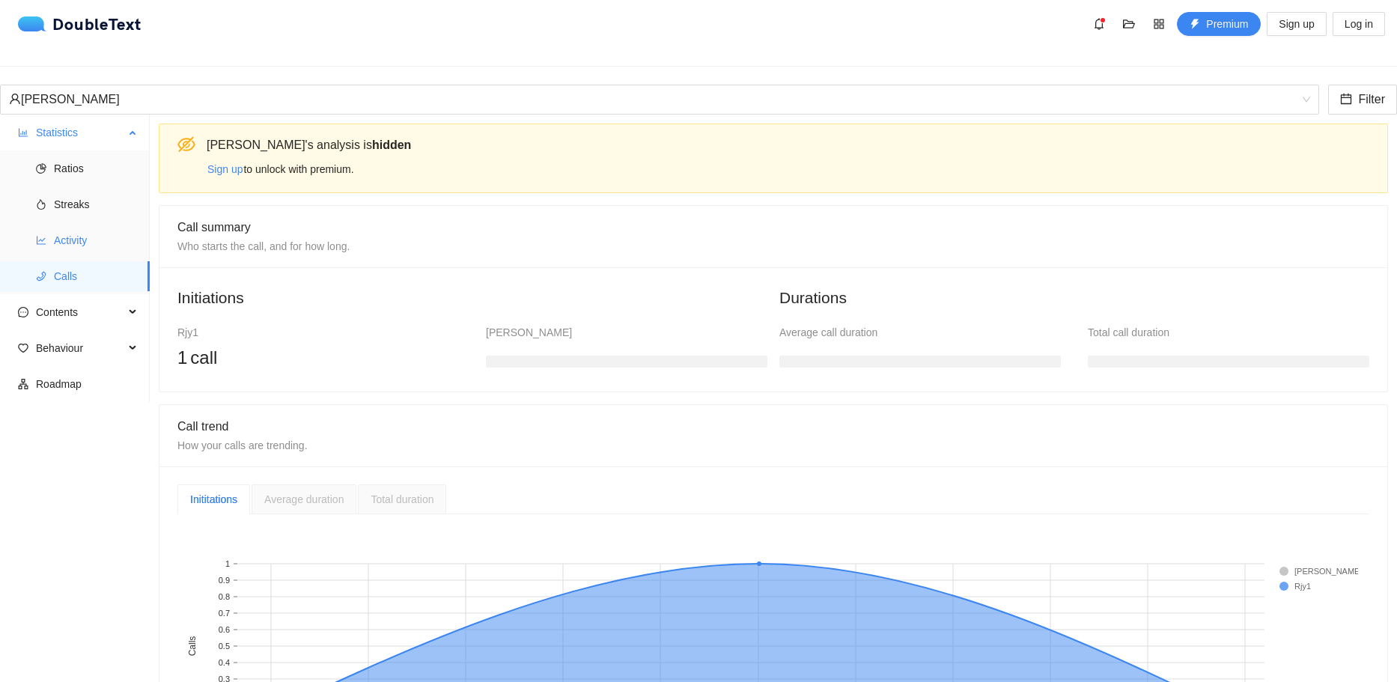
click at [88, 235] on span "Activity" at bounding box center [96, 240] width 84 height 30
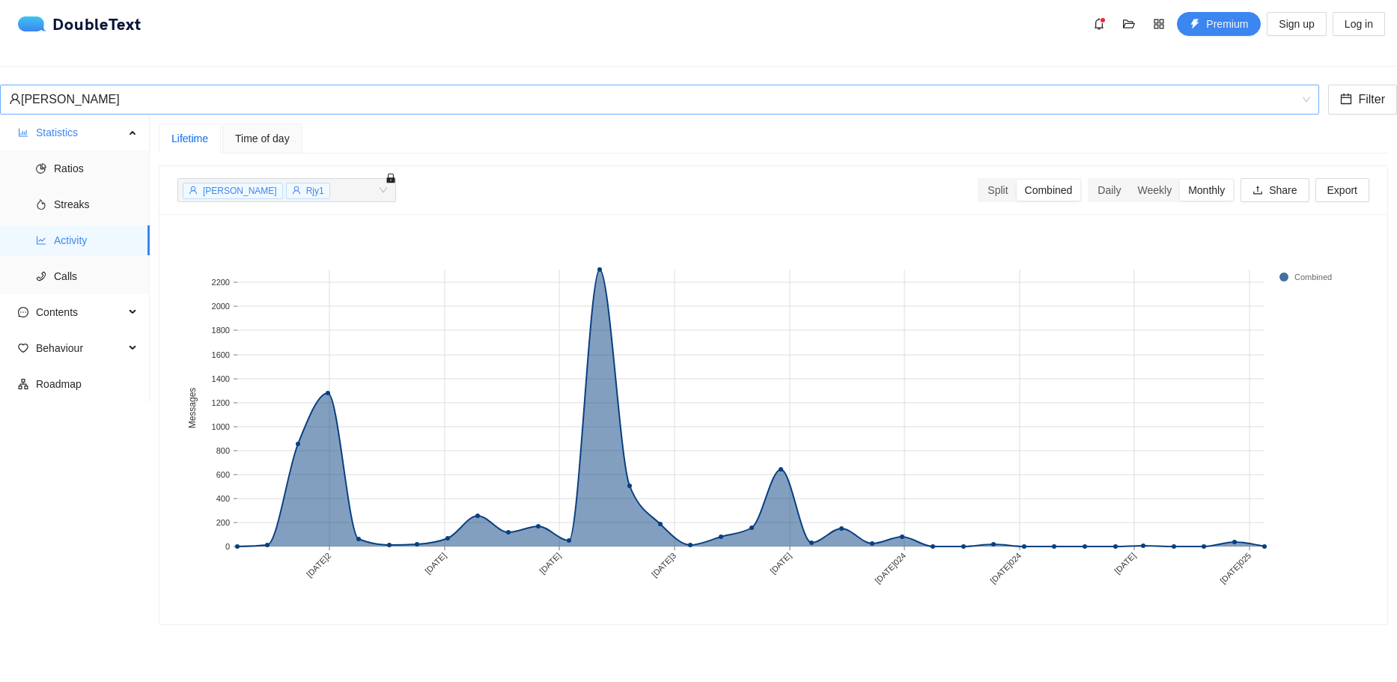
click at [145, 85] on div "[PERSON_NAME]" at bounding box center [653, 99] width 1288 height 28
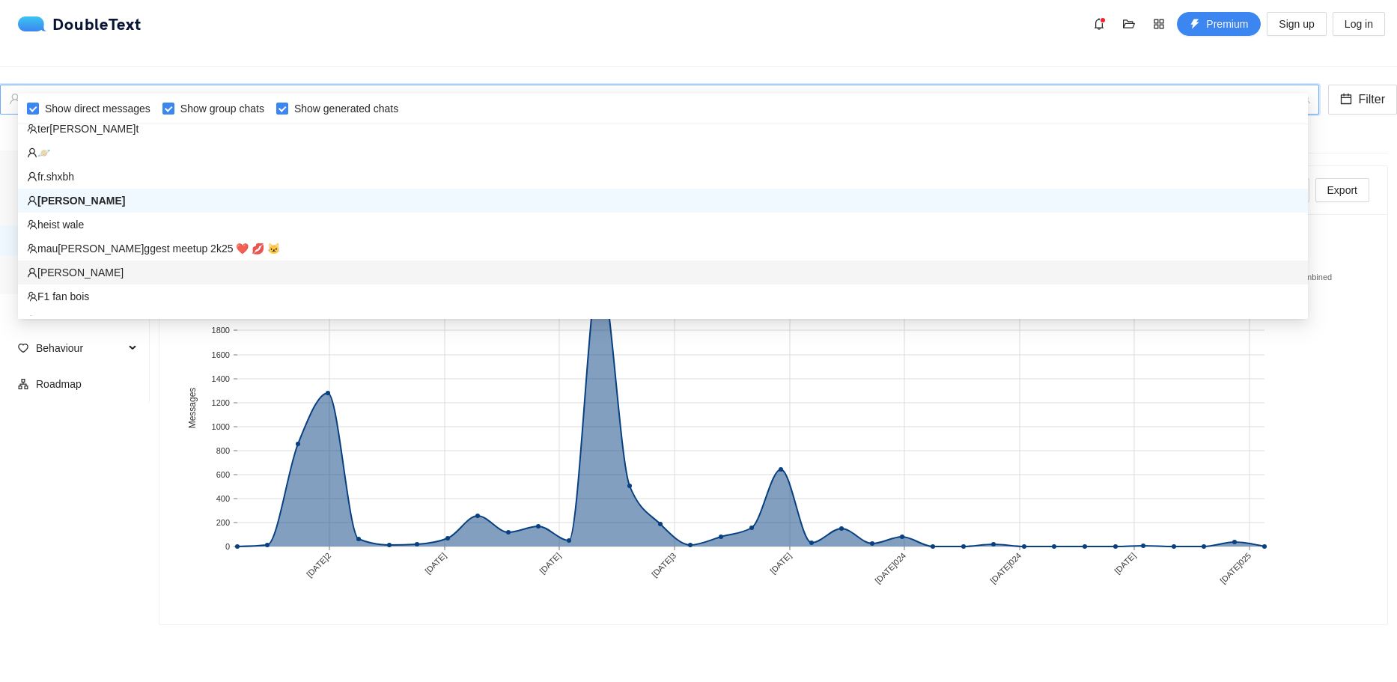
scroll to position [272, 0]
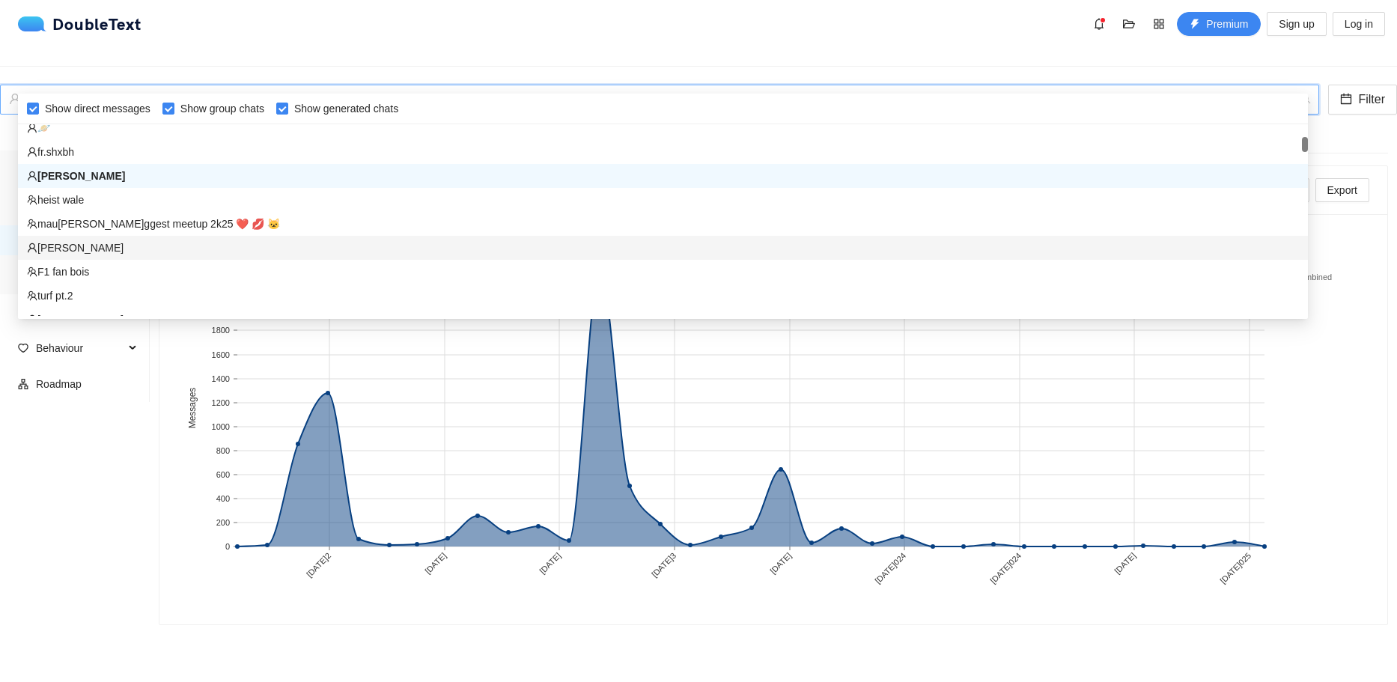
click at [228, 246] on div "[PERSON_NAME]" at bounding box center [663, 248] width 1272 height 16
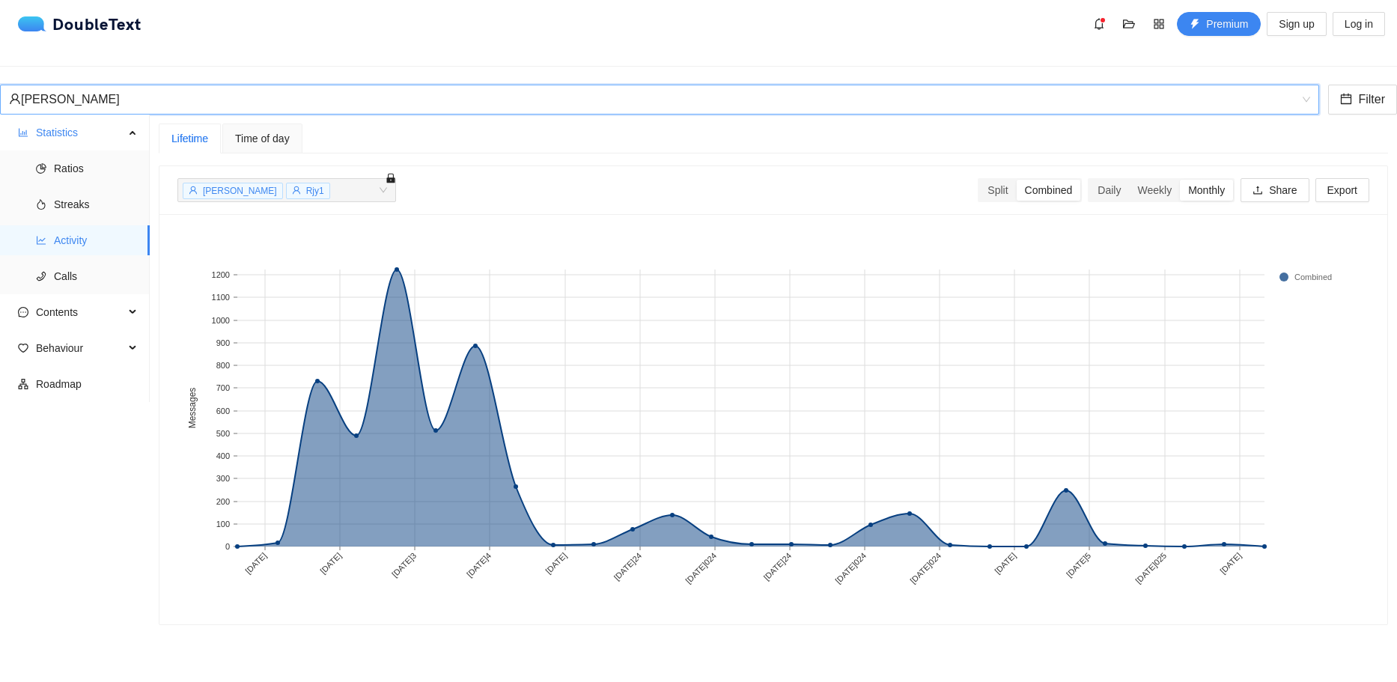
click at [457, 85] on div "[PERSON_NAME]" at bounding box center [653, 99] width 1288 height 28
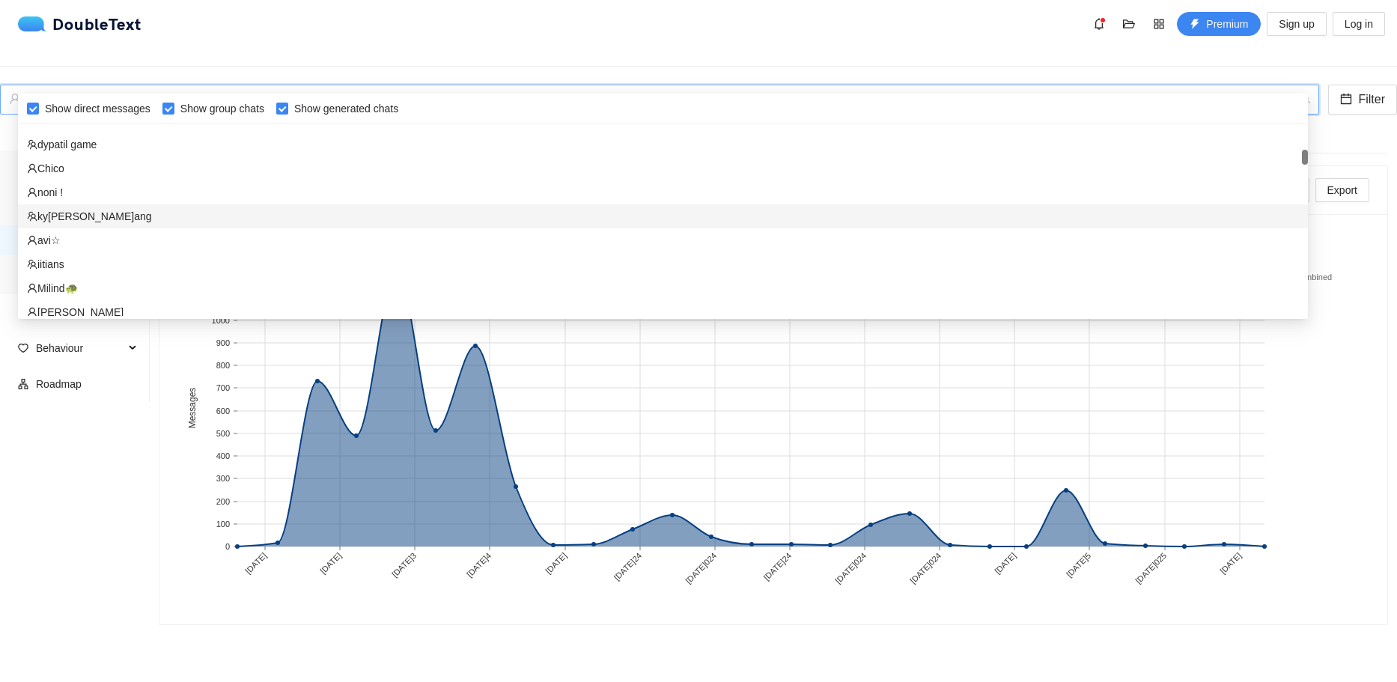
scroll to position [544, 0]
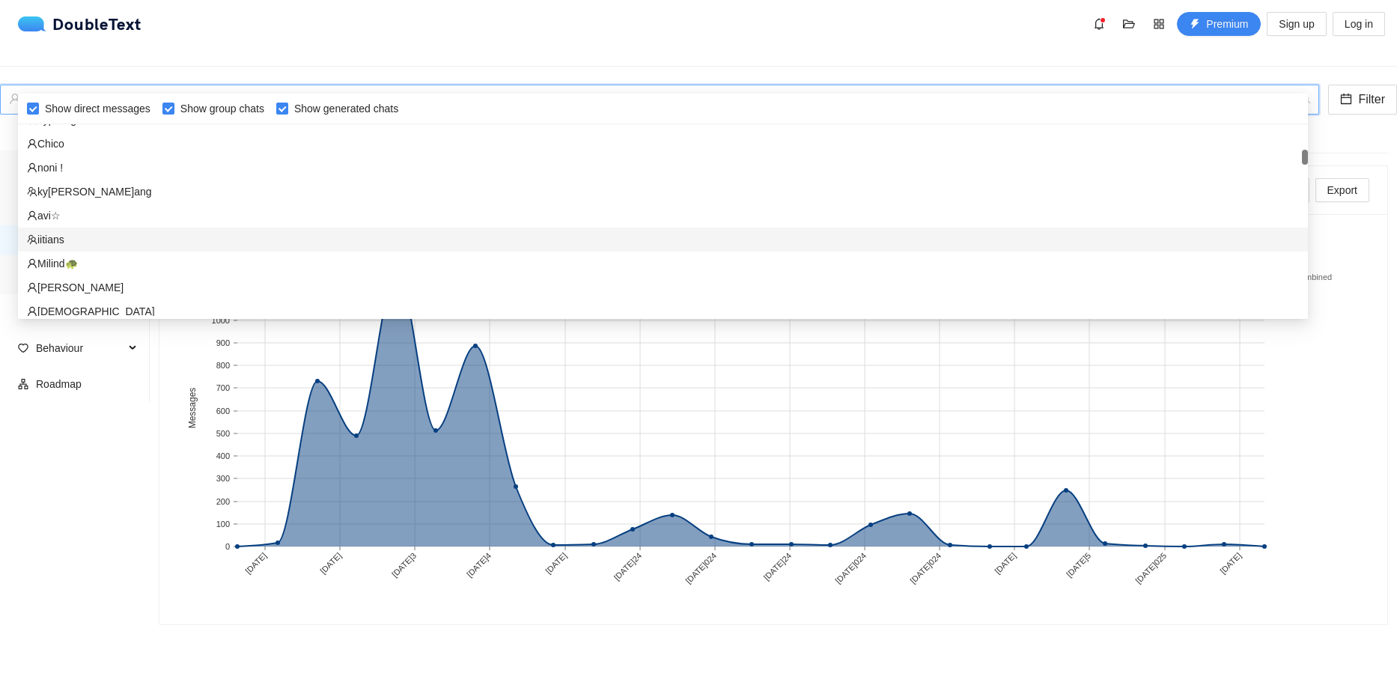
click at [311, 240] on div "iitians" at bounding box center [663, 239] width 1272 height 16
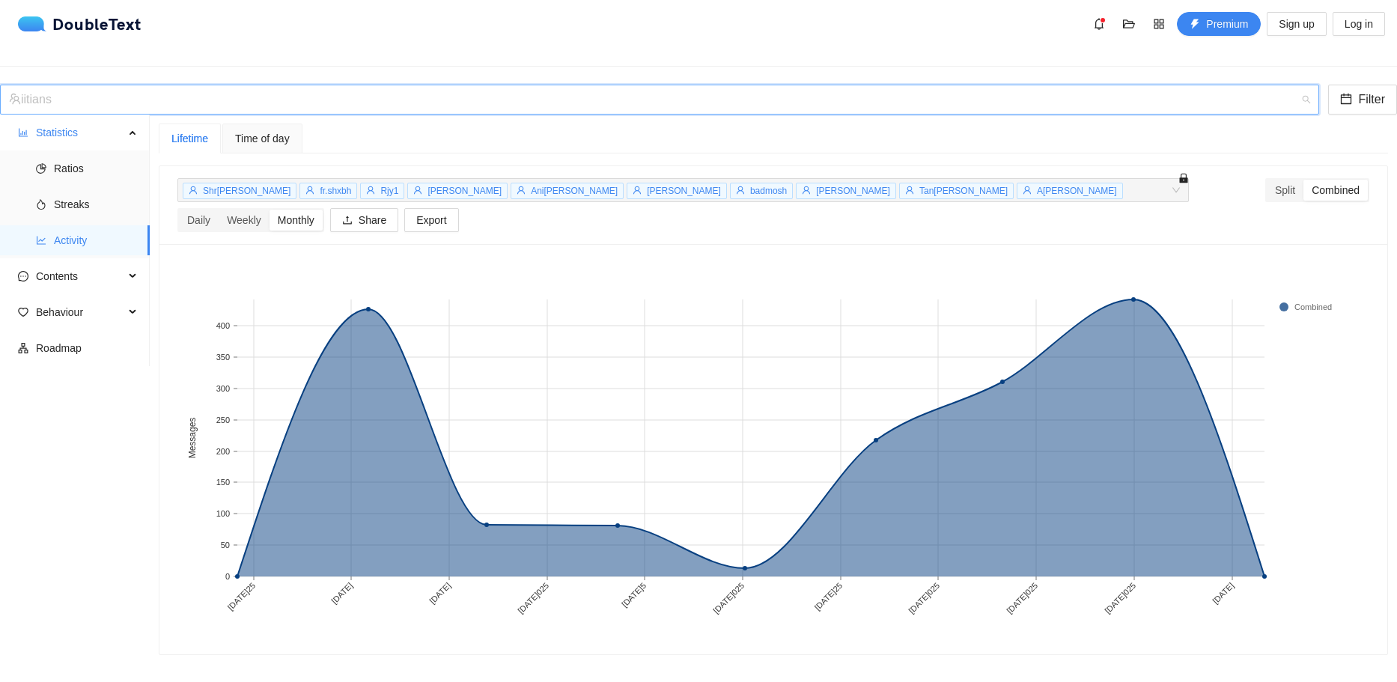
click at [201, 85] on div "iitians" at bounding box center [653, 99] width 1288 height 28
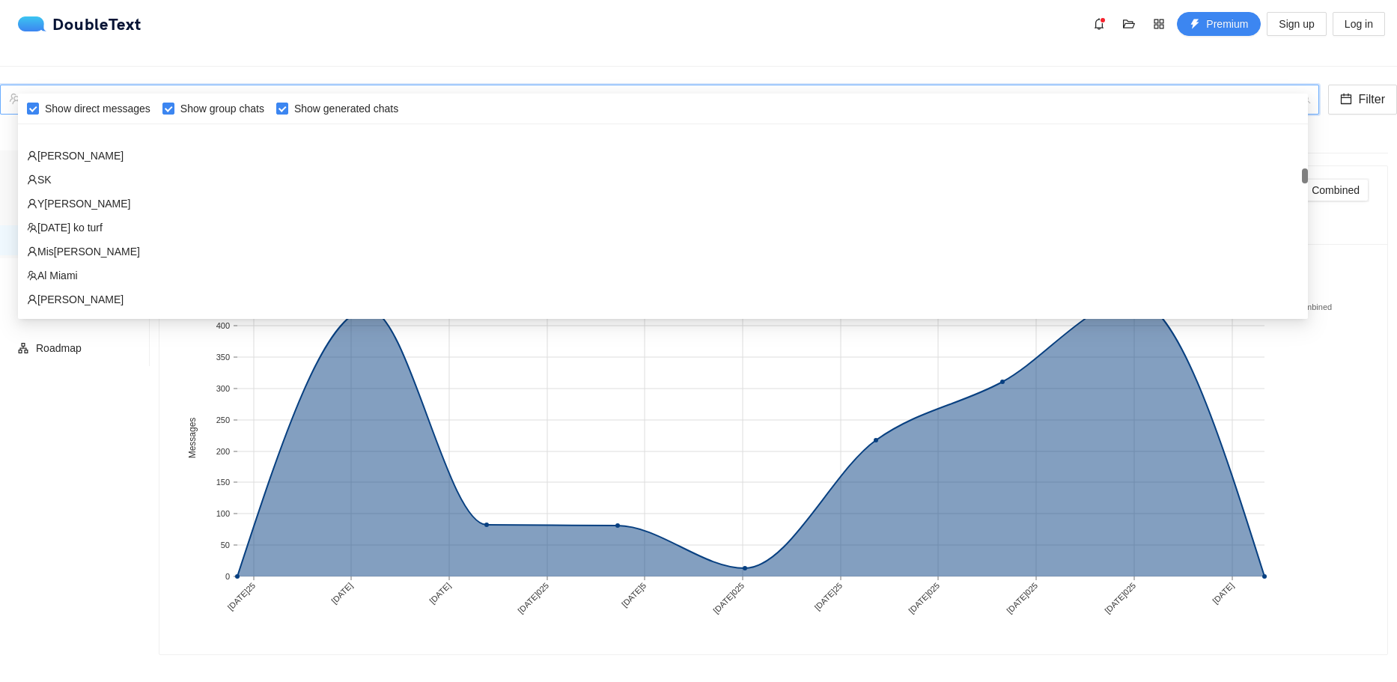
scroll to position [964, 0]
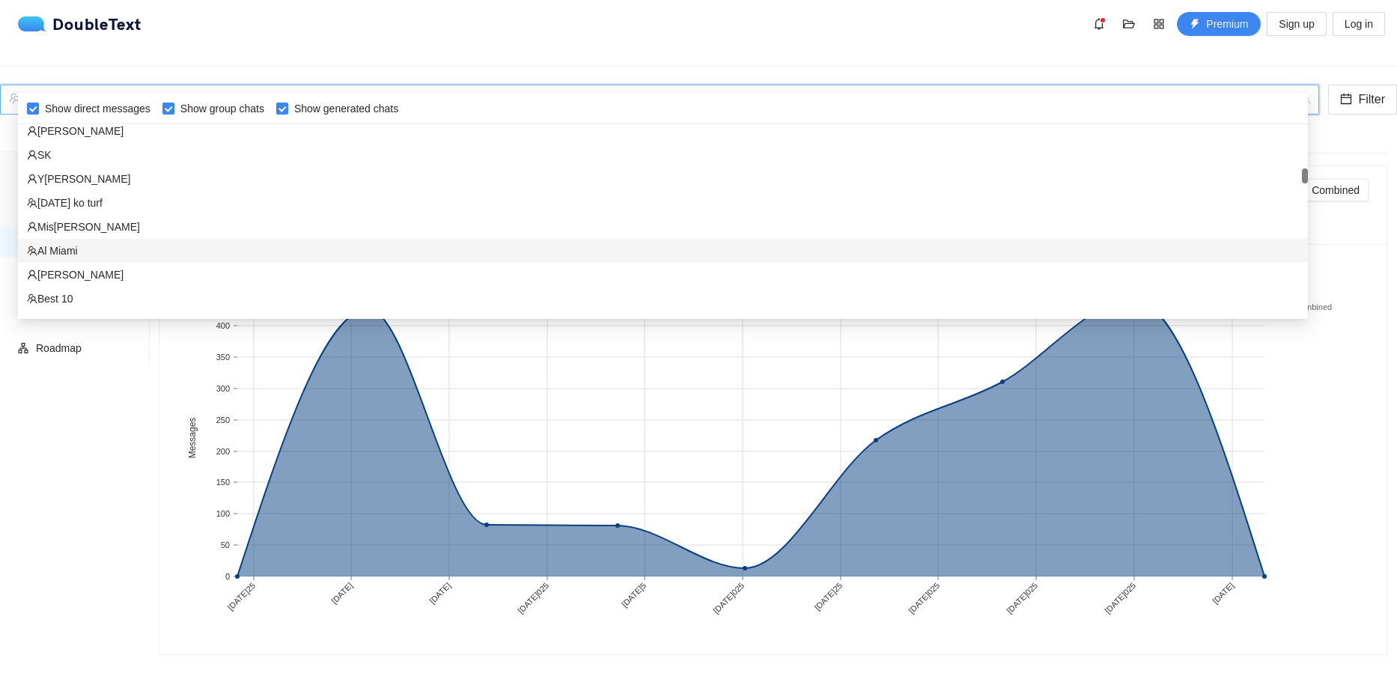
click at [120, 242] on div "Al Miami" at bounding box center [663, 251] width 1290 height 24
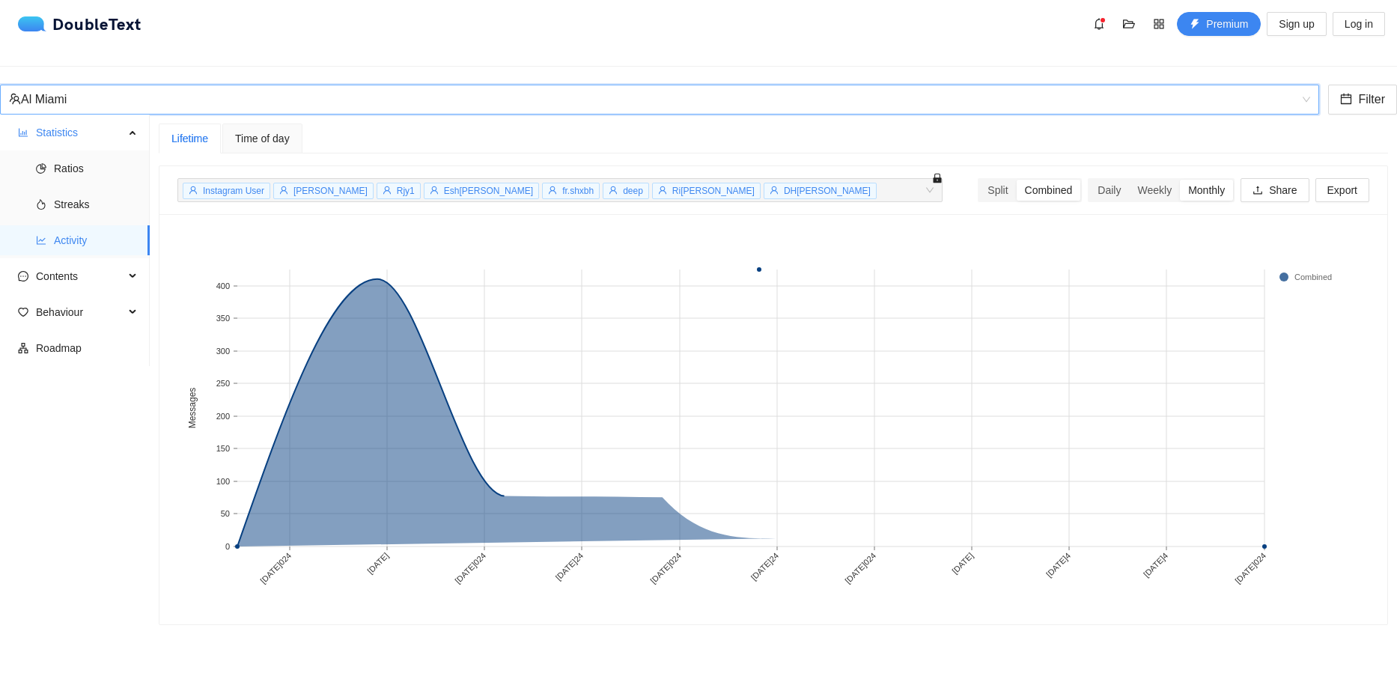
click at [218, 85] on div "Al Miami" at bounding box center [653, 99] width 1288 height 28
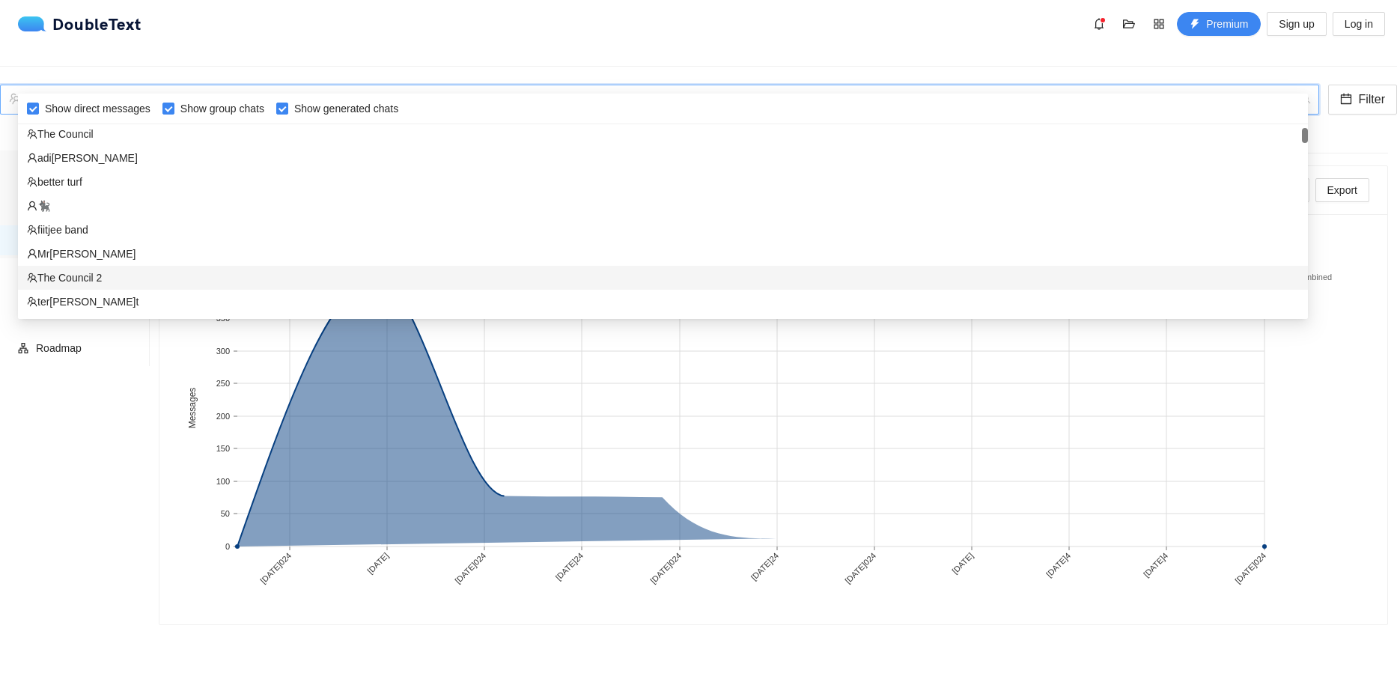
scroll to position [124, 0]
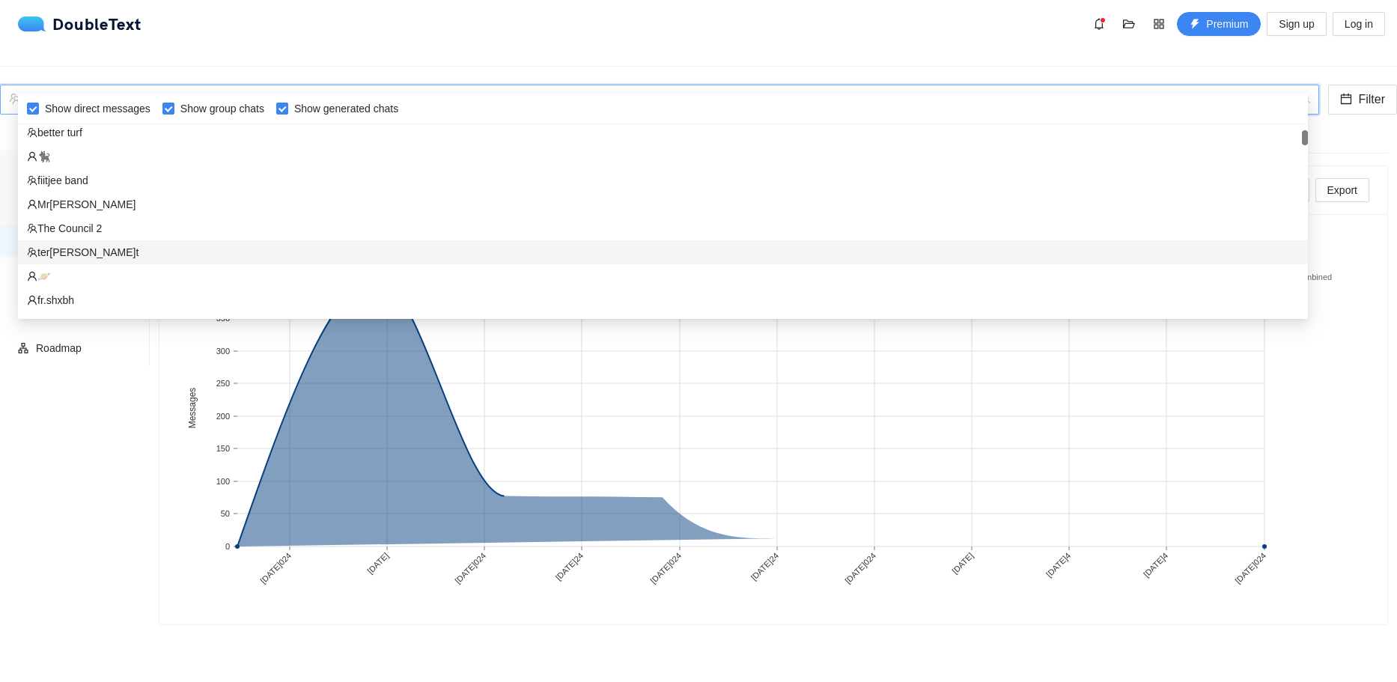
click at [102, 252] on div "ter[PERSON_NAME]t" at bounding box center [663, 252] width 1272 height 16
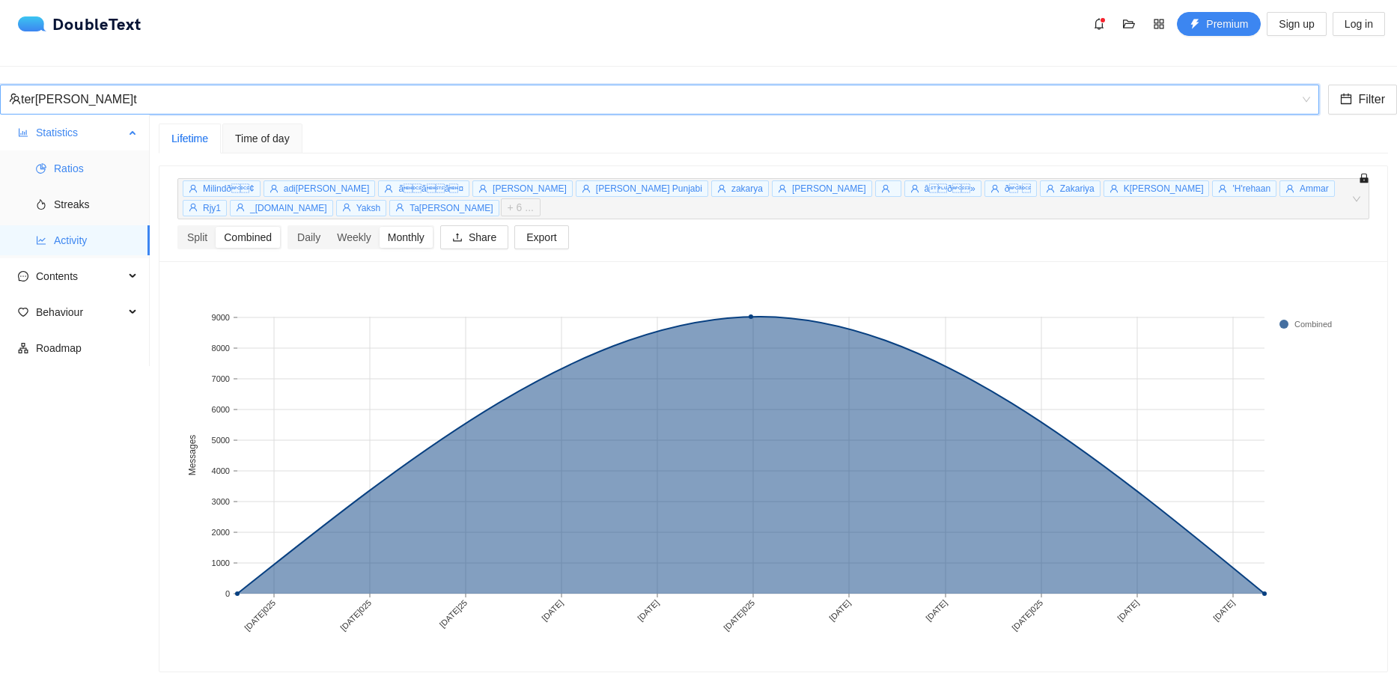
click at [76, 165] on span "Ratios" at bounding box center [96, 168] width 84 height 30
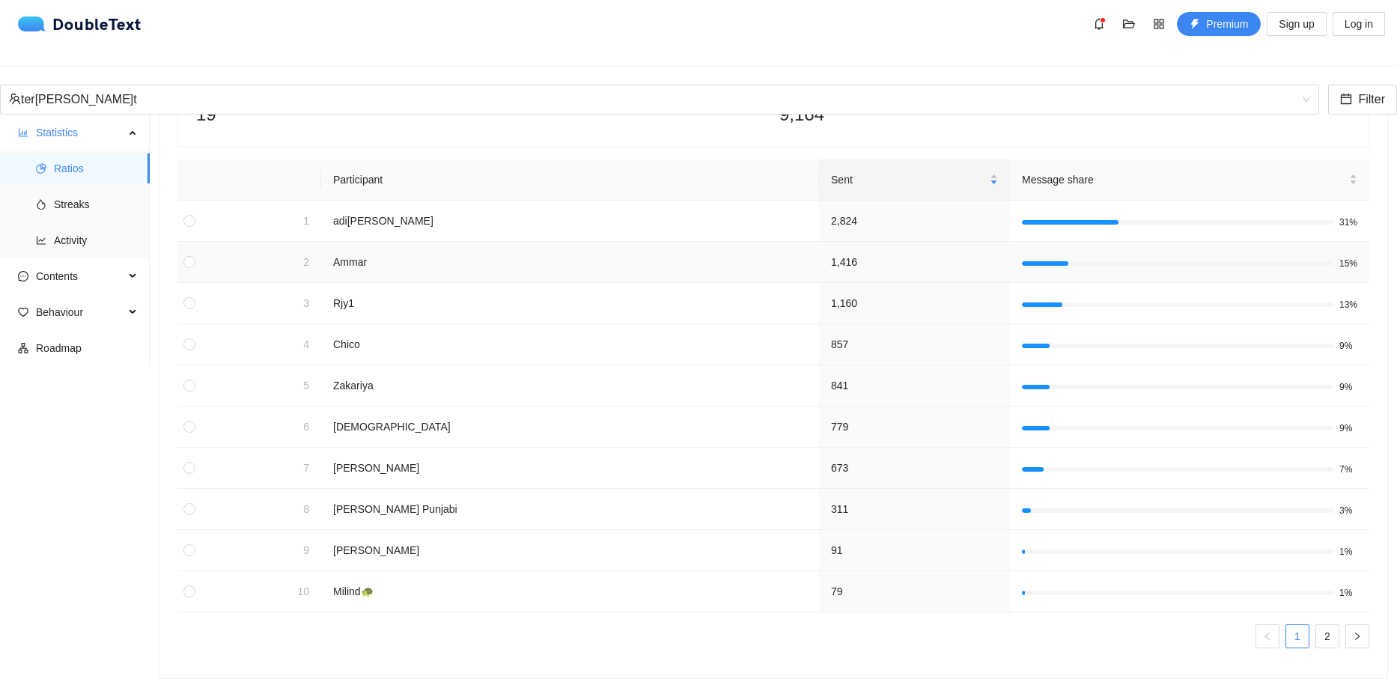
scroll to position [139, 0]
click at [1316, 625] on link "2" at bounding box center [1327, 636] width 22 height 22
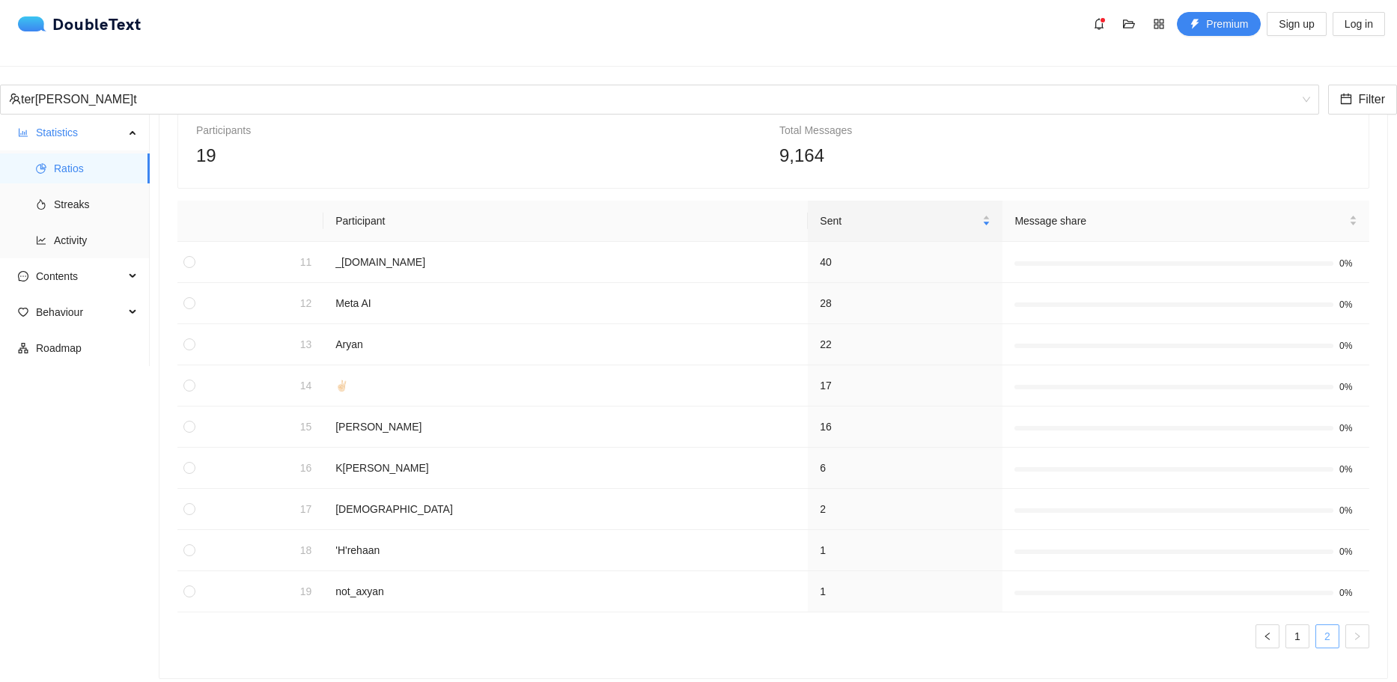
scroll to position [98, 0]
click at [1286, 625] on link "1" at bounding box center [1297, 636] width 22 height 22
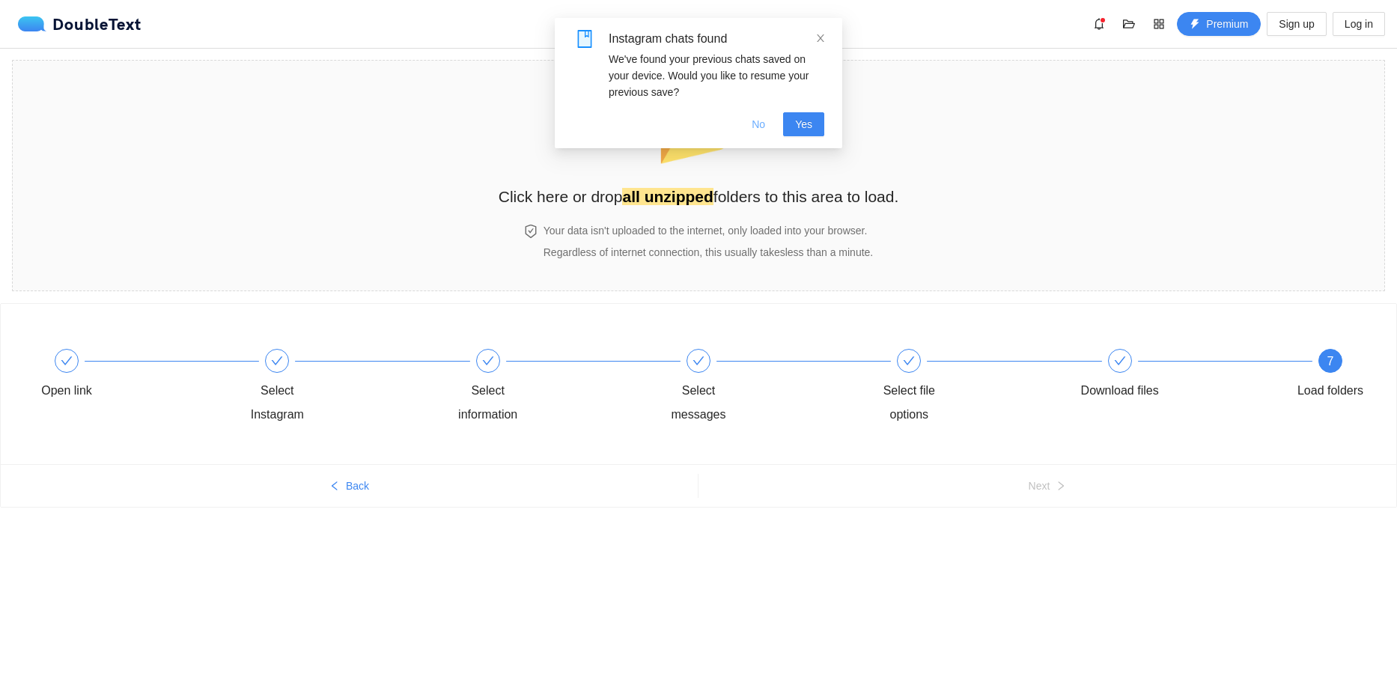
click at [762, 118] on span "No" at bounding box center [758, 124] width 13 height 16
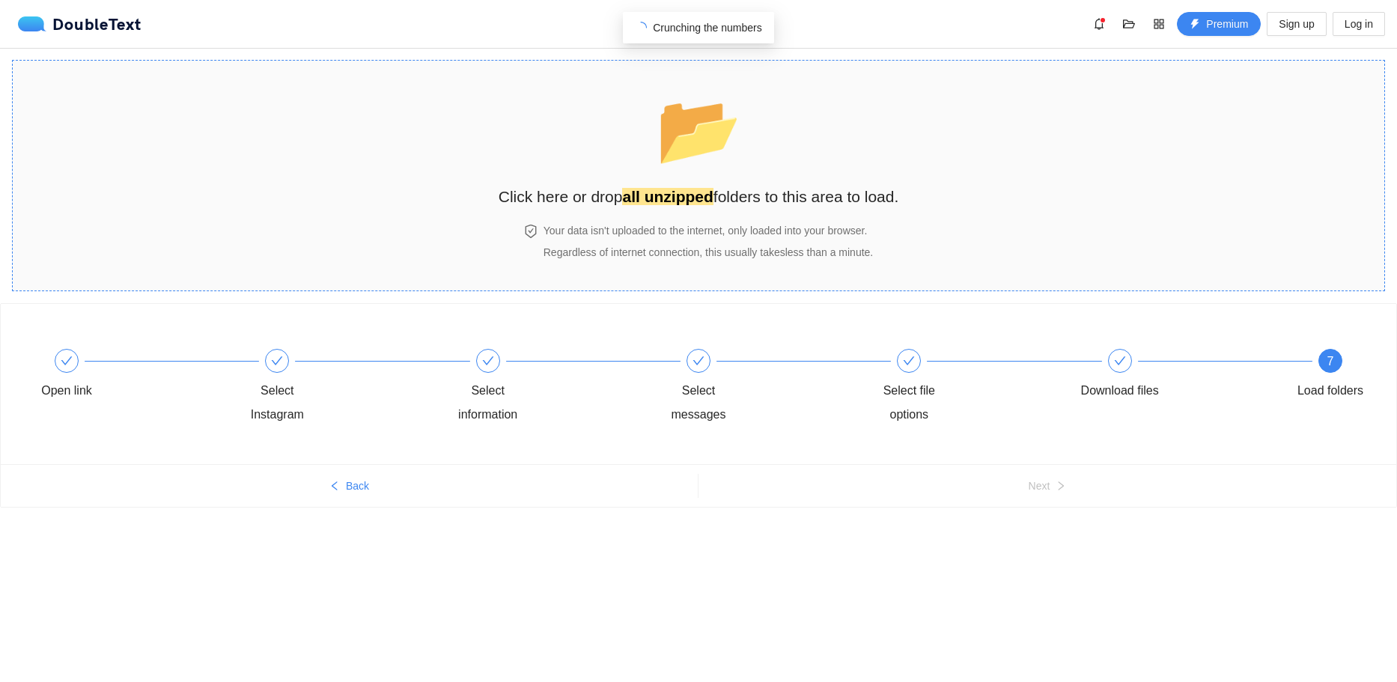
click at [1091, 212] on section "📂 Click here or drop all unzipped folders to this area to load. Your data isn't…" at bounding box center [698, 175] width 1373 height 231
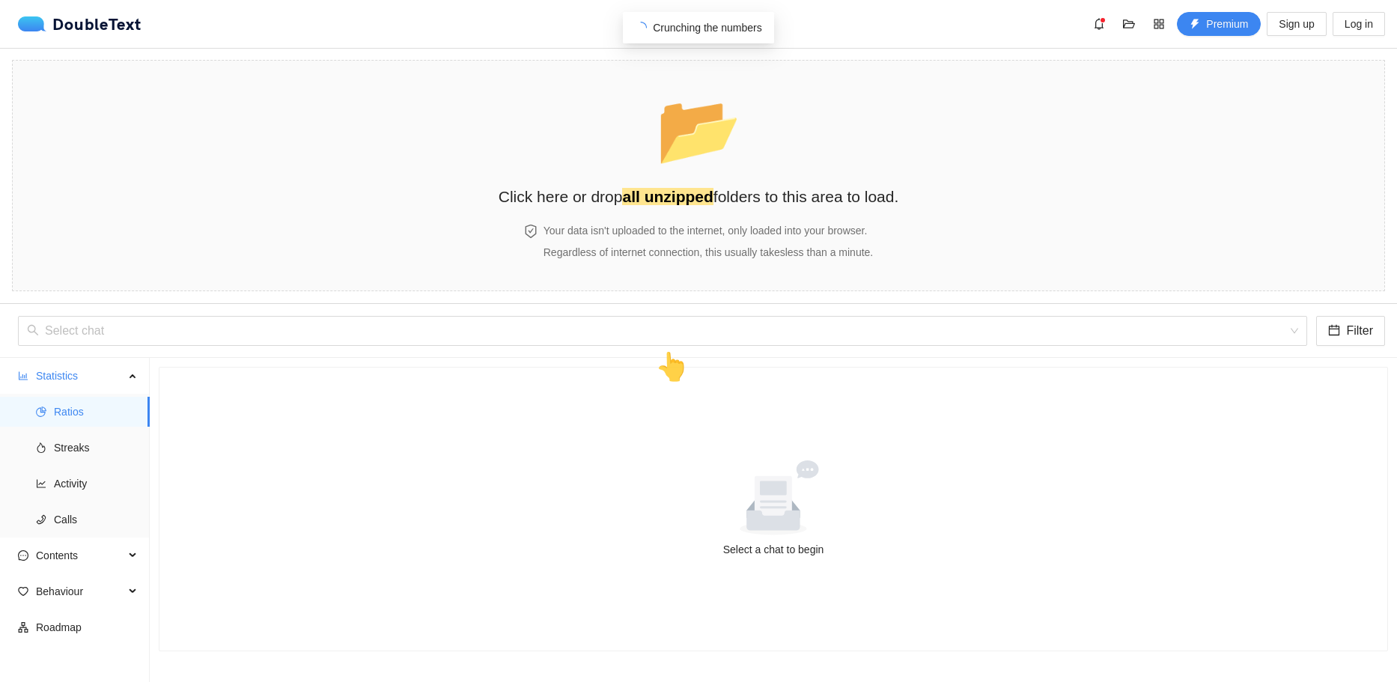
click at [679, 153] on span "📂" at bounding box center [699, 129] width 86 height 76
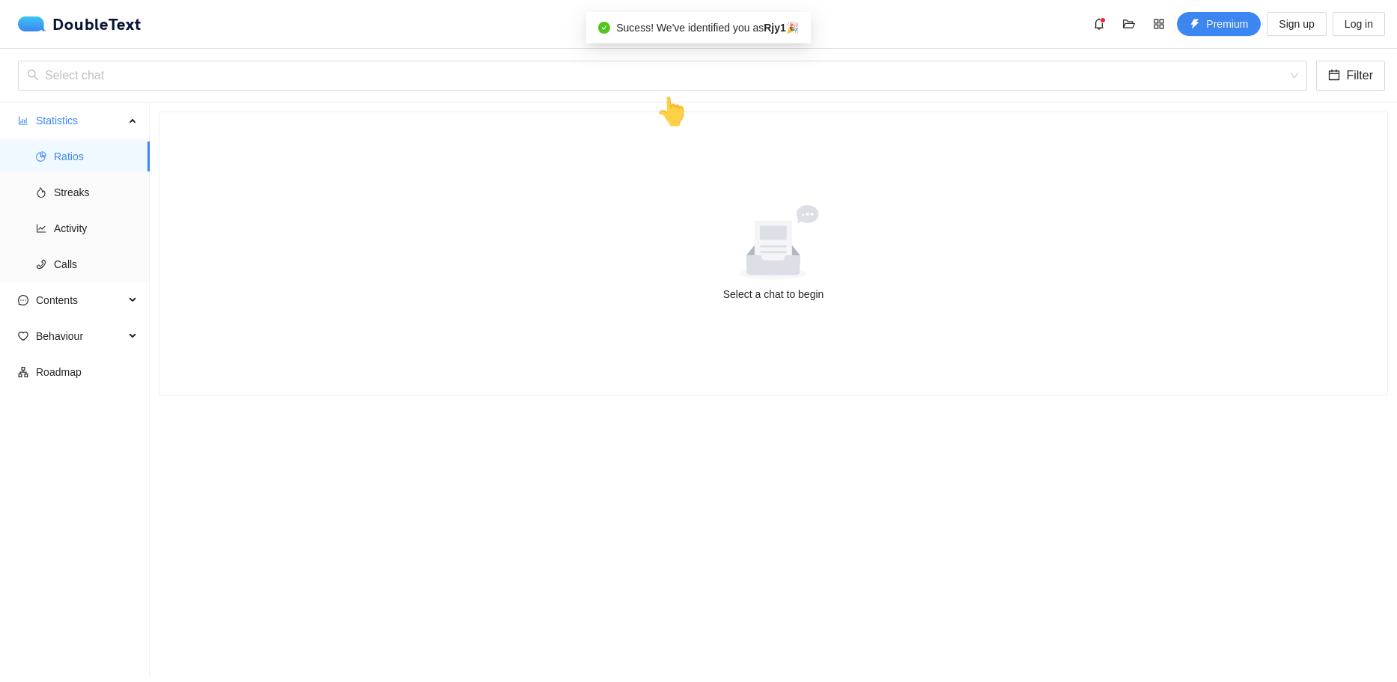
click at [679, 153] on div "DoubleText Premium Sign up Log in 📂 Click here or drop all unzipped folders to …" at bounding box center [698, 338] width 1397 height 676
click at [578, 177] on div "Select a chat to begin" at bounding box center [773, 253] width 1228 height 283
click at [672, 79] on input "search" at bounding box center [657, 75] width 1261 height 28
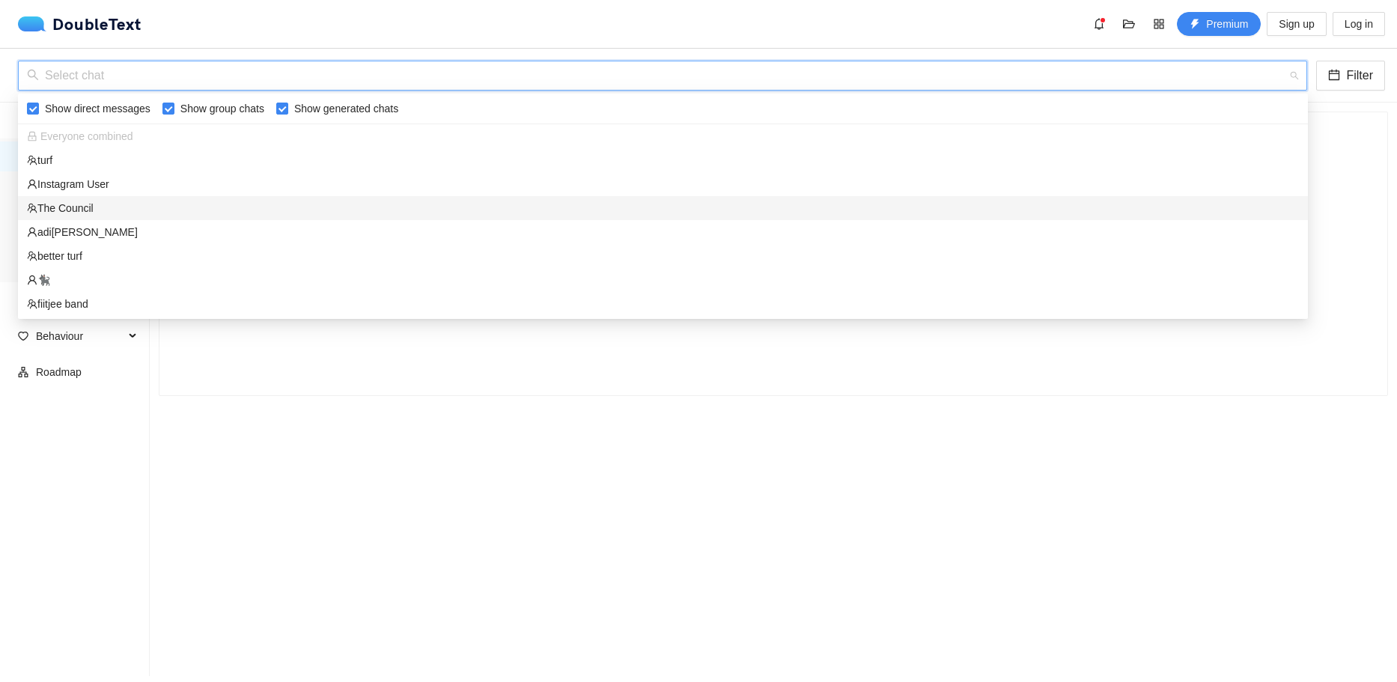
click at [445, 202] on div "The Council" at bounding box center [663, 208] width 1272 height 16
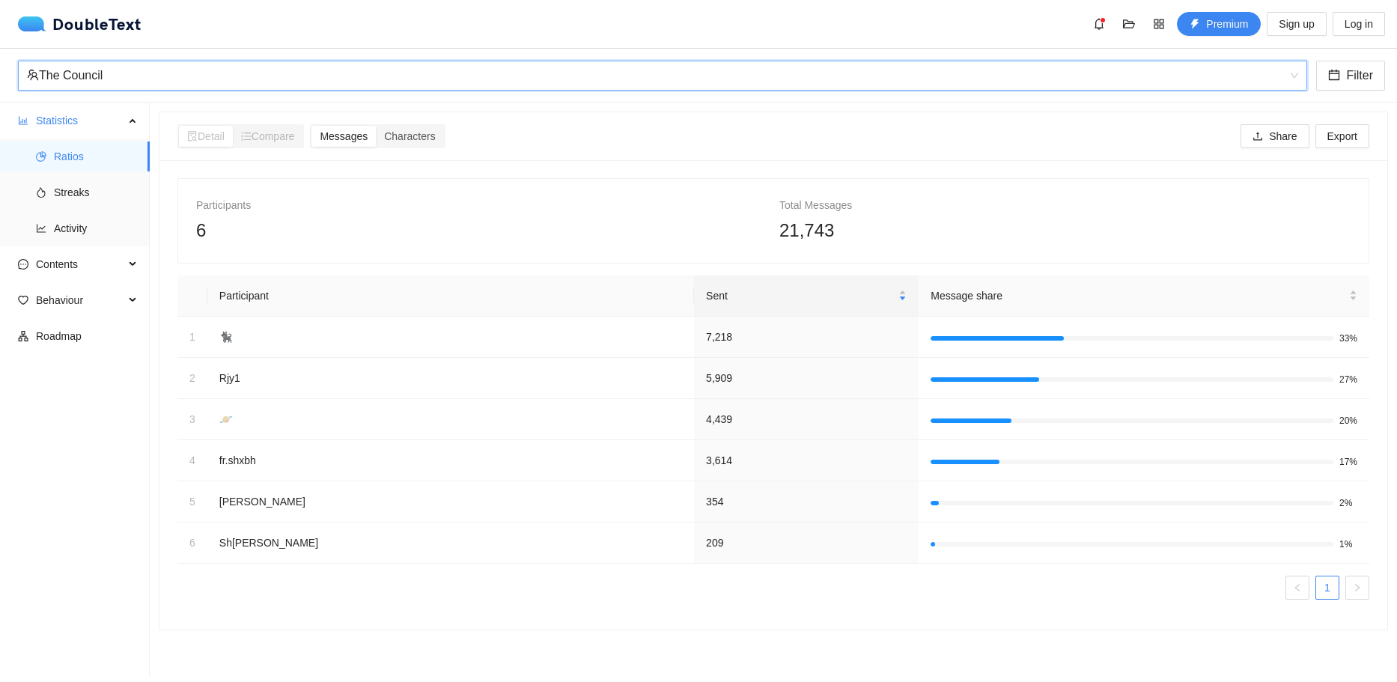
click at [449, 86] on div "The Council" at bounding box center [656, 75] width 1258 height 28
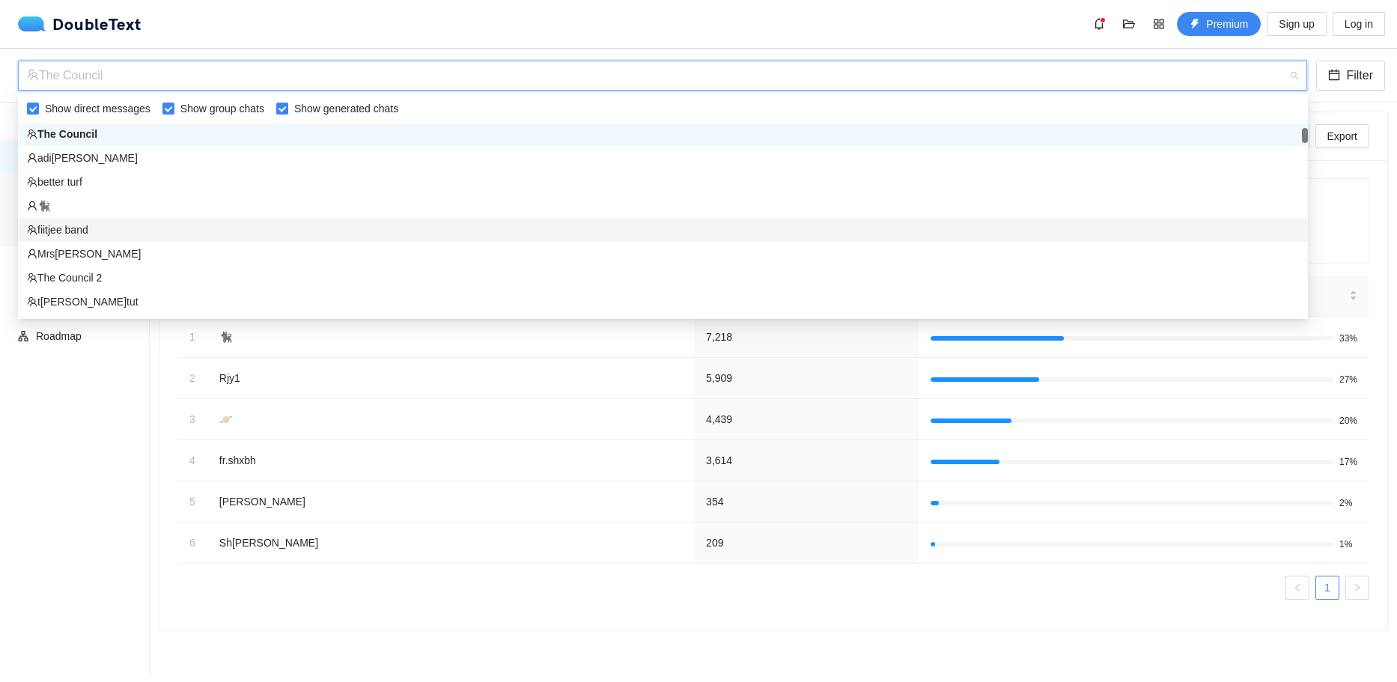
scroll to position [99, 0]
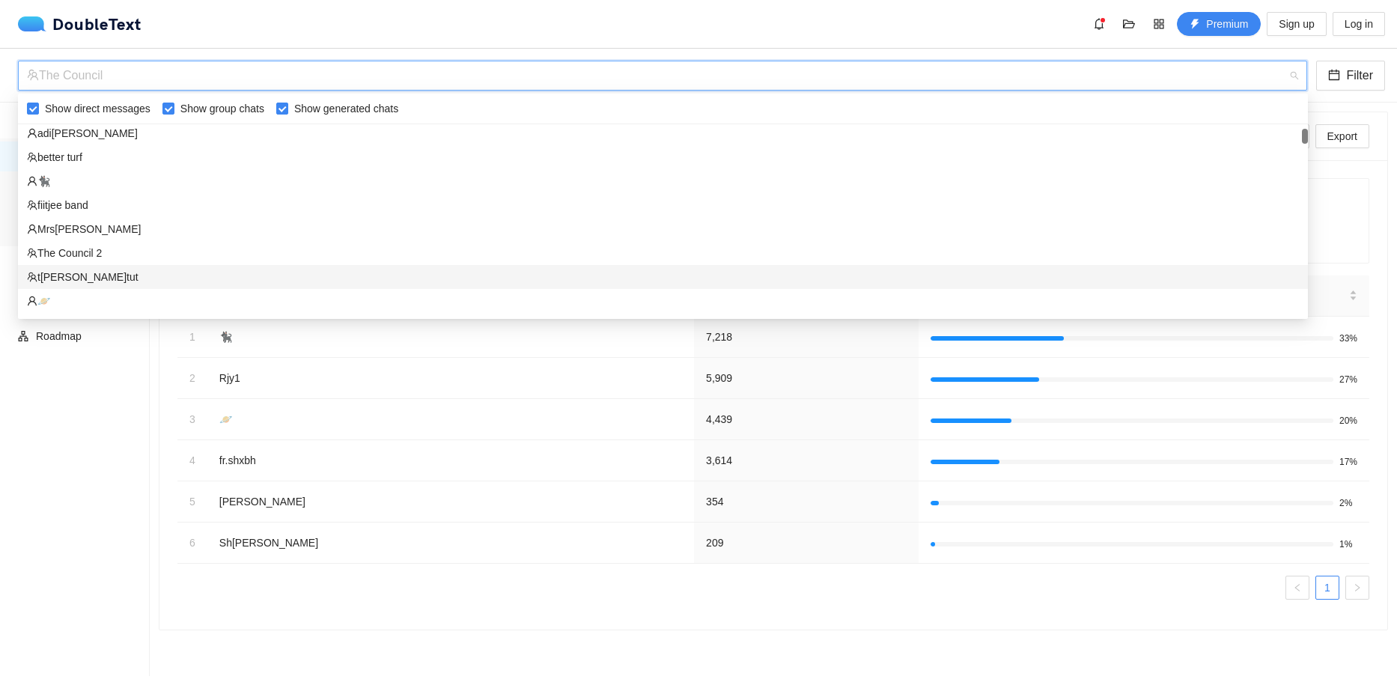
click at [412, 278] on div "ter[PERSON_NAME]t" at bounding box center [663, 277] width 1272 height 16
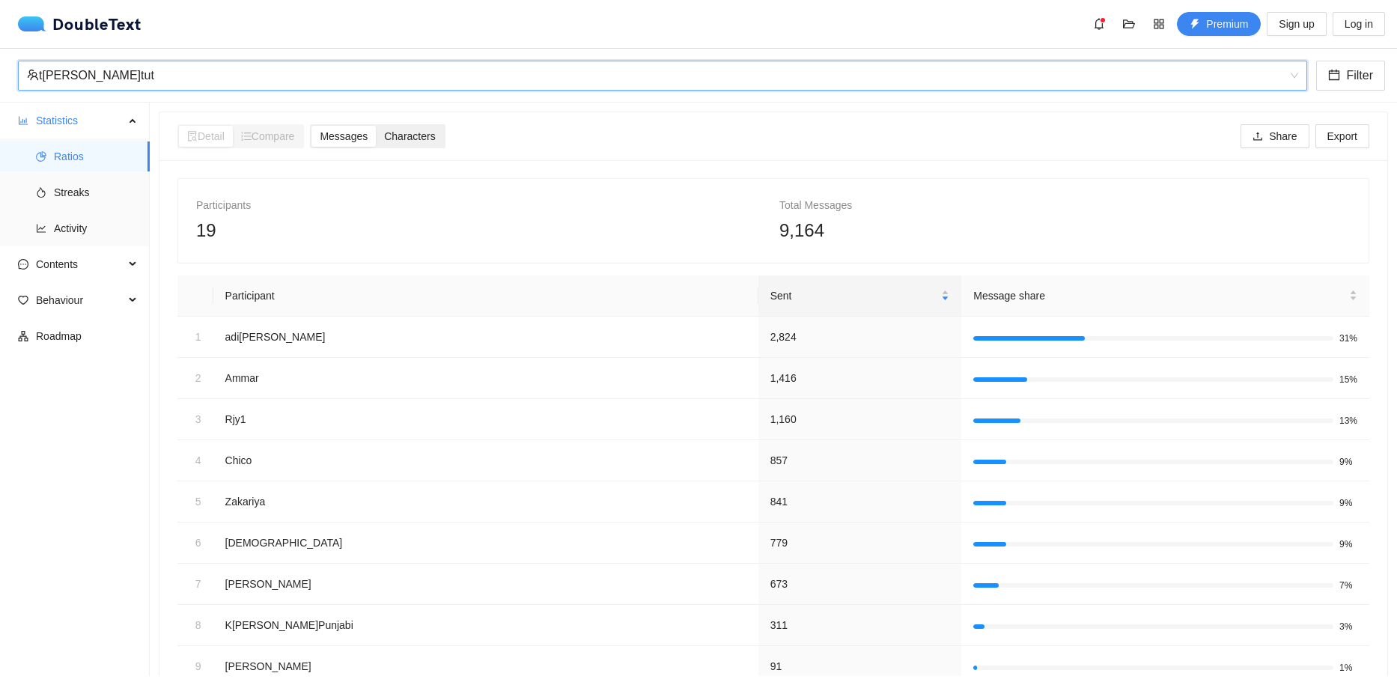
click at [416, 140] on span "Characters" at bounding box center [409, 136] width 51 height 12
click at [376, 126] on input "Characters" at bounding box center [376, 126] width 0 height 0
click at [376, 138] on div "Messages" at bounding box center [343, 136] width 64 height 21
click at [311, 126] on input "Messages" at bounding box center [311, 126] width 0 height 0
click at [416, 141] on span "Characters" at bounding box center [409, 136] width 51 height 12
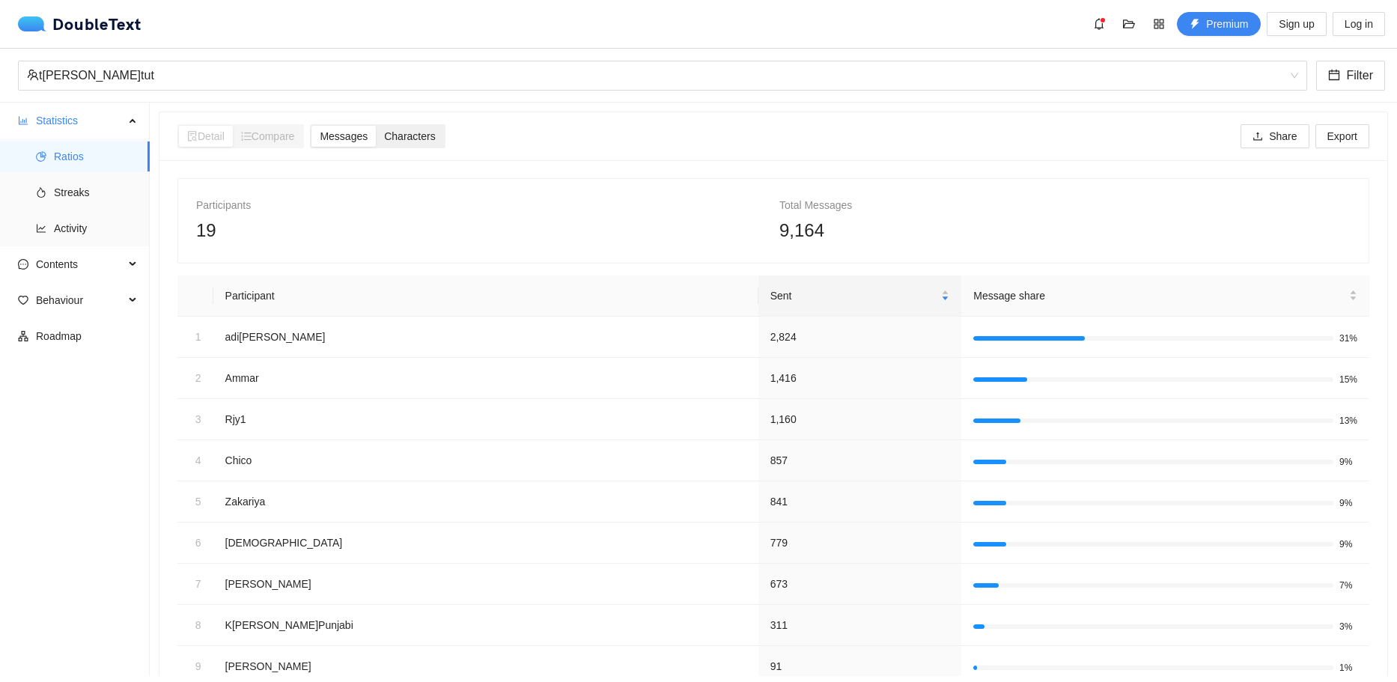
click at [376, 126] on input "Characters" at bounding box center [376, 126] width 0 height 0
click at [387, 141] on div "Characters" at bounding box center [409, 136] width 67 height 21
click at [376, 126] on input "Characters" at bounding box center [376, 126] width 0 height 0
click at [368, 134] on span "Messages" at bounding box center [344, 136] width 48 height 12
click at [311, 126] on input "Messages" at bounding box center [311, 126] width 0 height 0
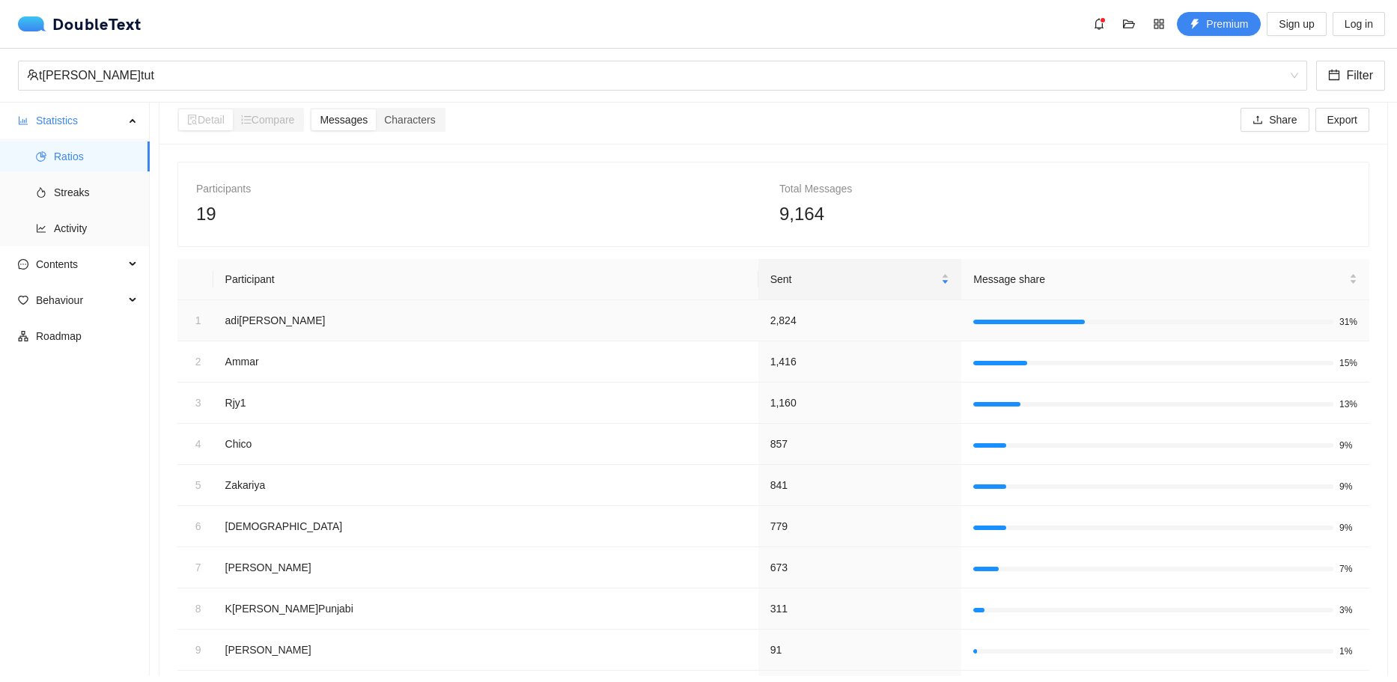
scroll to position [139, 0]
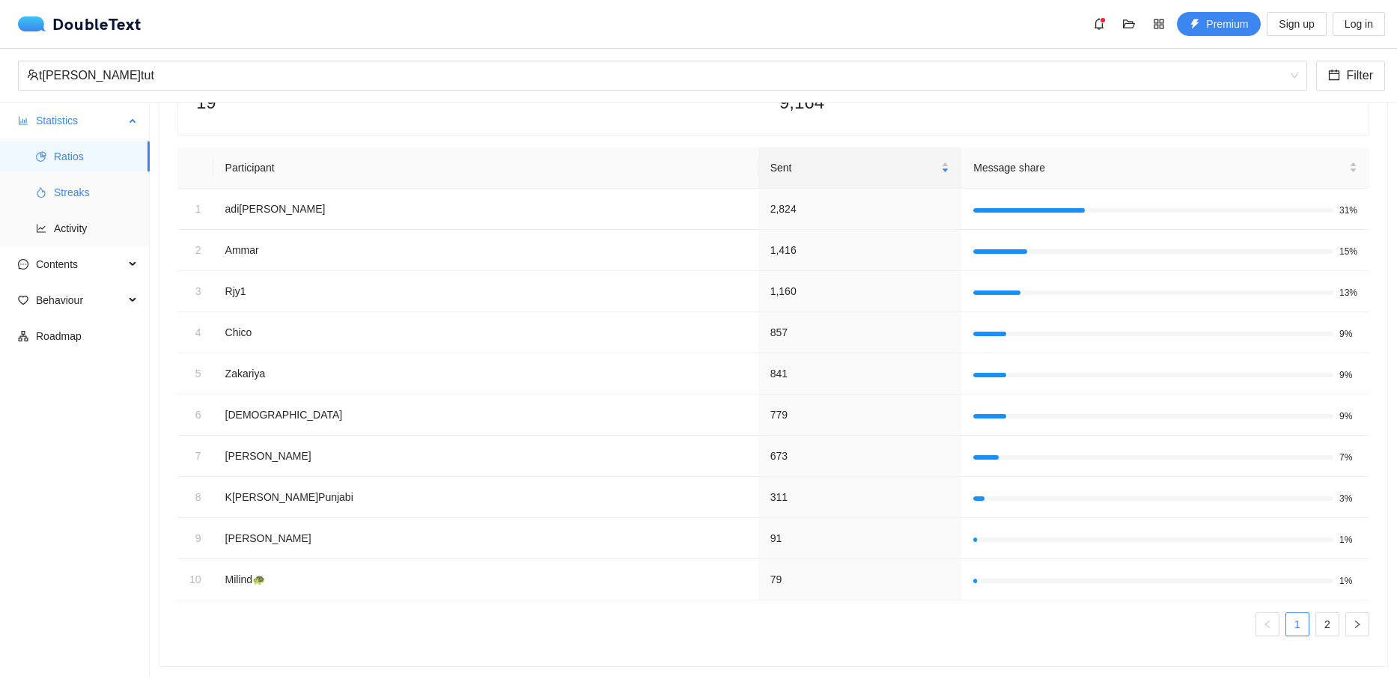
click at [116, 193] on span "Streaks" at bounding box center [96, 192] width 84 height 30
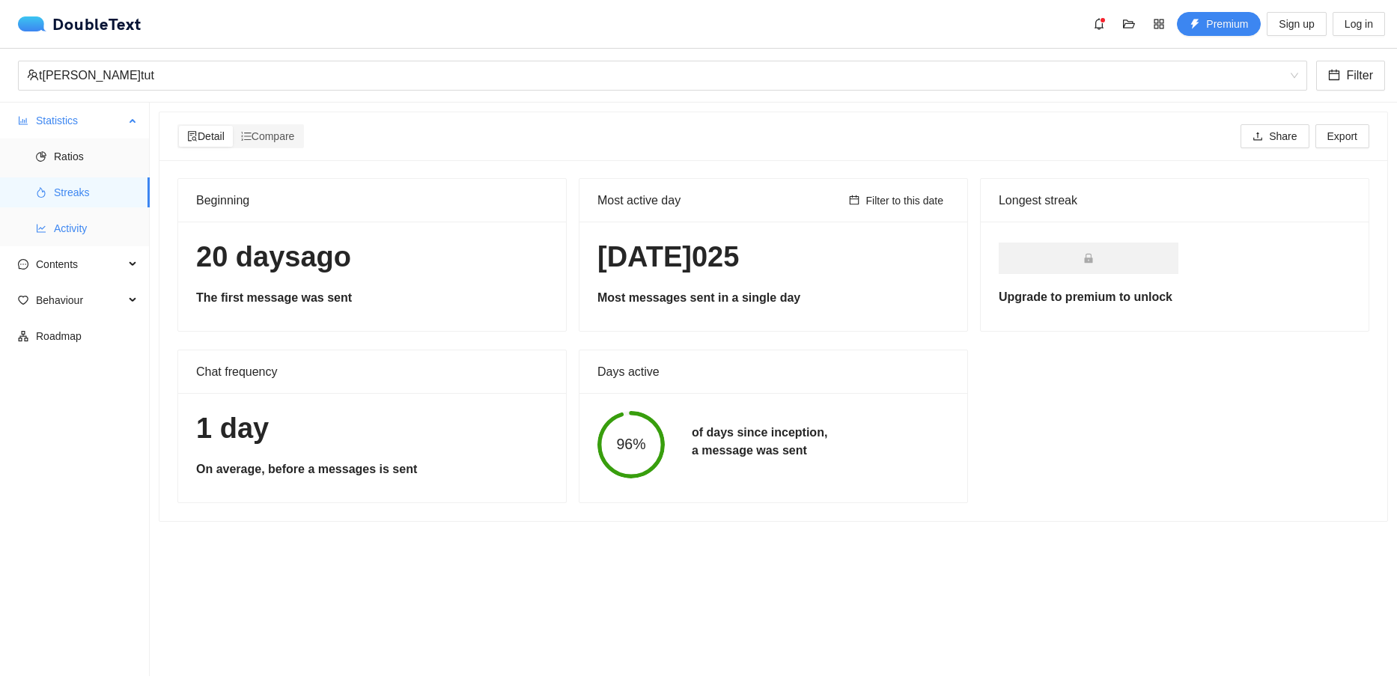
click at [97, 219] on span "Activity" at bounding box center [96, 228] width 84 height 30
